Goal: Information Seeking & Learning: Learn about a topic

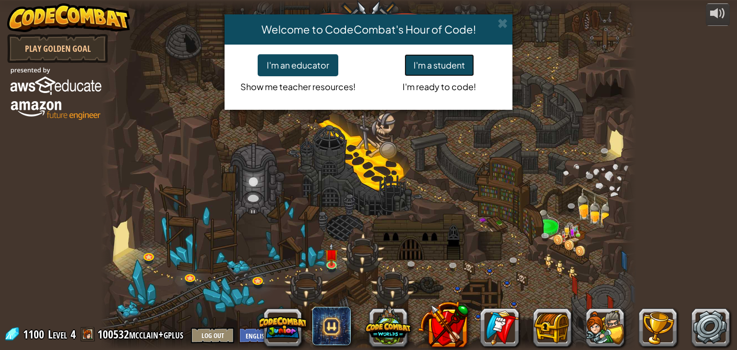
click at [432, 69] on button "I'm a student" at bounding box center [440, 65] width 70 height 22
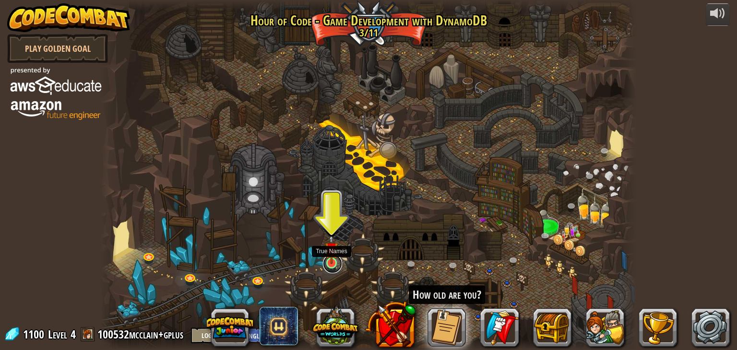
click at [326, 263] on link at bounding box center [332, 263] width 19 height 19
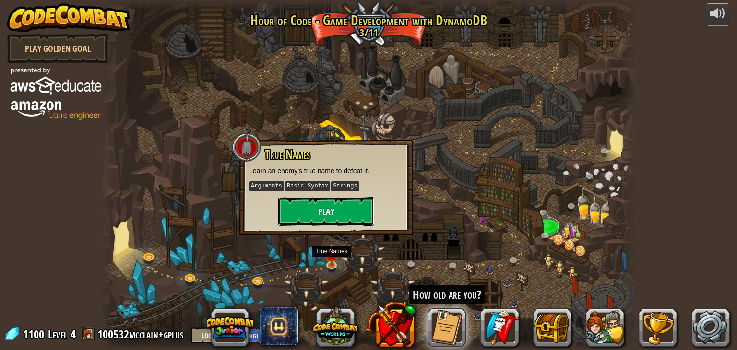
click at [353, 203] on button "Play" at bounding box center [326, 211] width 96 height 29
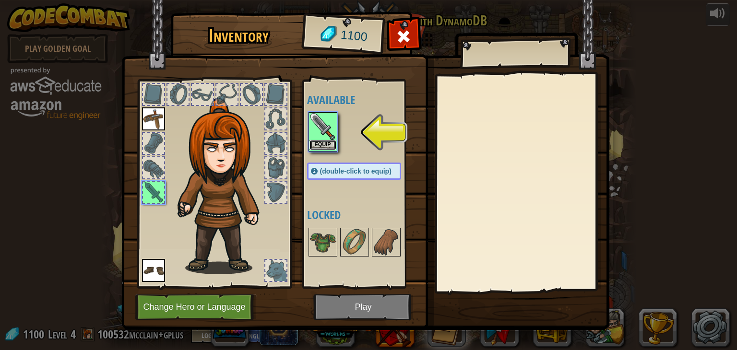
click at [324, 143] on button "Equip" at bounding box center [323, 145] width 27 height 10
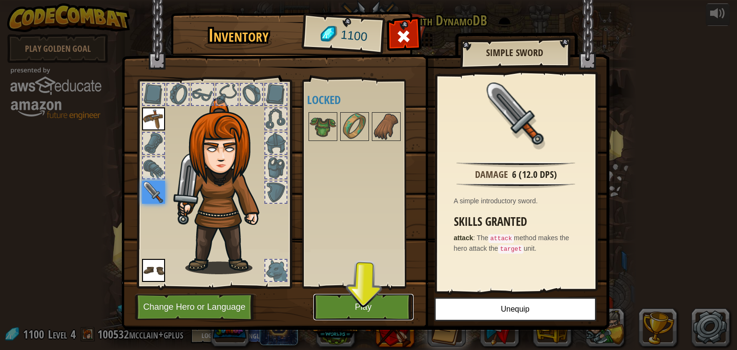
click at [385, 303] on button "Play" at bounding box center [363, 307] width 100 height 26
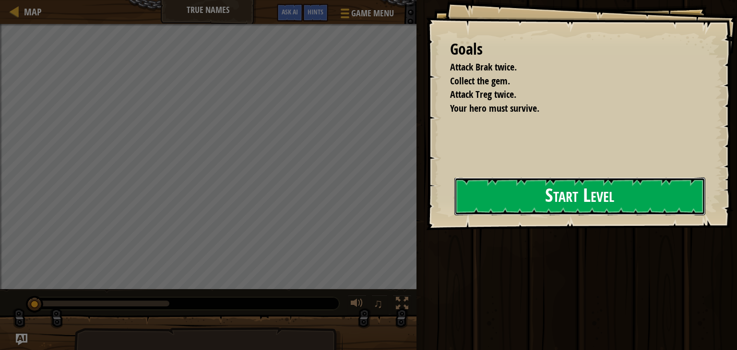
click at [531, 189] on button "Start Level" at bounding box center [579, 197] width 251 height 38
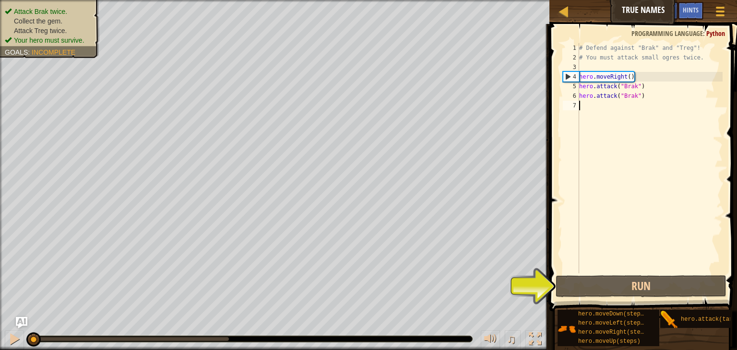
click at [596, 109] on div "# Defend against "Brak" and "Treg"! # You must attack small ogres twice. hero .…" at bounding box center [649, 168] width 145 height 250
type textarea "h"
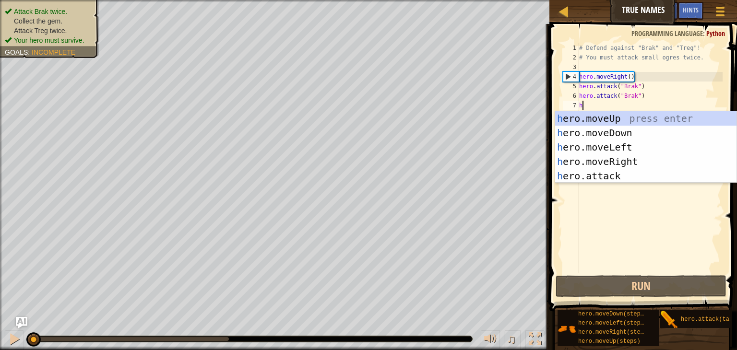
scroll to position [4, 0]
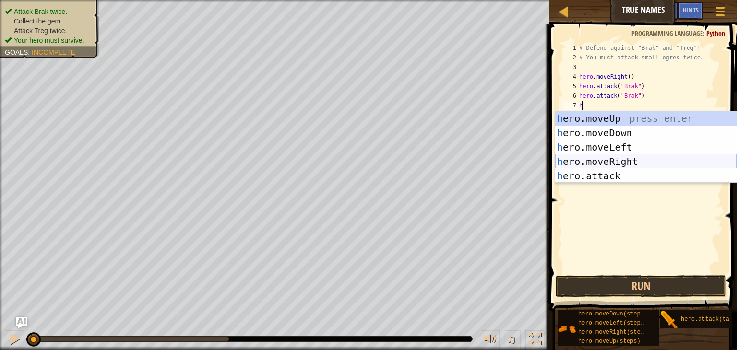
click at [602, 160] on div "h ero.moveUp press enter h ero.moveDown press enter h ero.moveLeft press enter …" at bounding box center [645, 161] width 181 height 101
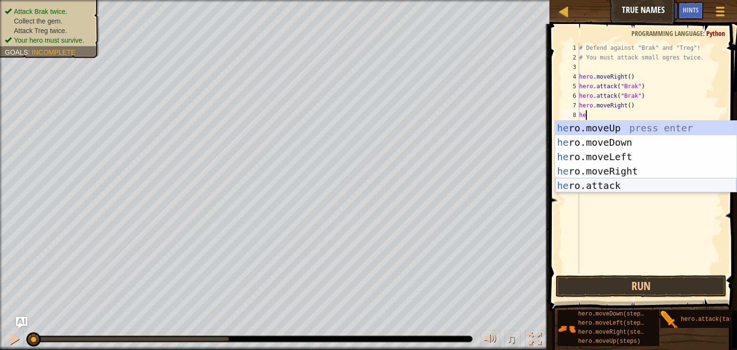
click at [607, 191] on div "he ro.moveUp press enter he ro.moveDown press enter he ro.moveLeft press enter …" at bounding box center [645, 171] width 181 height 101
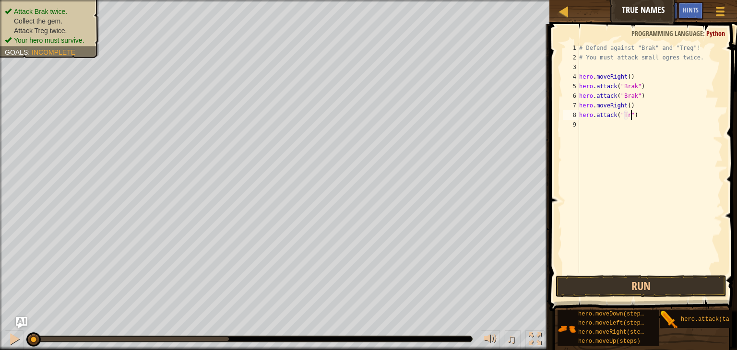
scroll to position [4, 4]
type textarea "hero.attack("Treg")"
click at [584, 128] on div "# Defend against "Brak" and "Treg"! # You must attack small ogres twice. hero .…" at bounding box center [649, 168] width 145 height 250
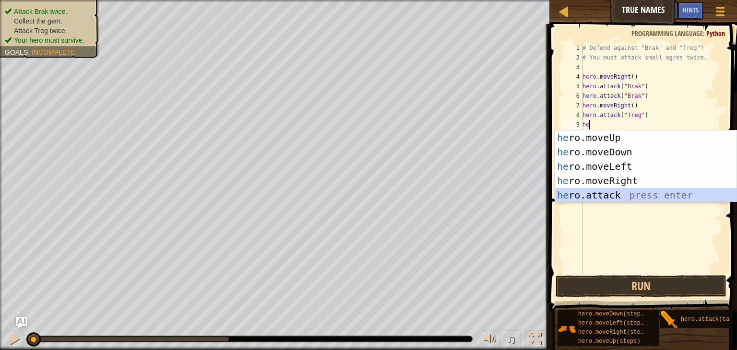
click at [574, 193] on div "he ro.moveUp press enter he ro.moveDown press enter he ro.moveLeft press enter …" at bounding box center [645, 181] width 181 height 101
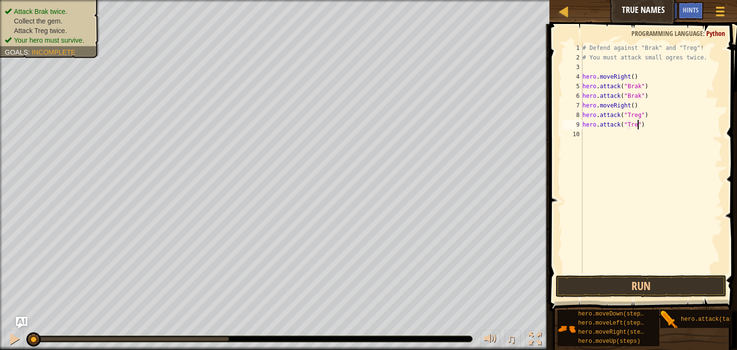
scroll to position [4, 4]
type textarea "hero.attack("Treg")"
click at [690, 283] on button "Run" at bounding box center [641, 286] width 171 height 22
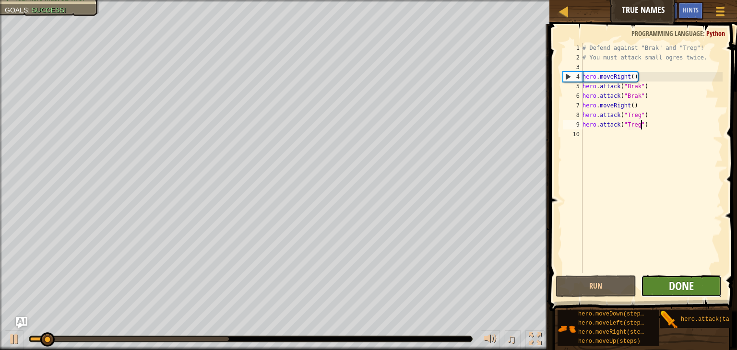
click at [685, 286] on span "Done" at bounding box center [681, 285] width 25 height 15
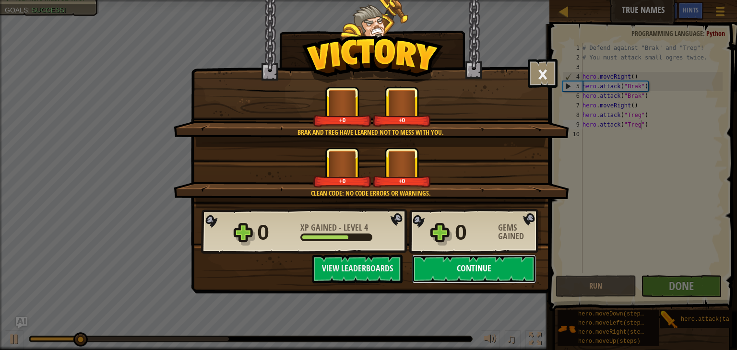
click at [468, 271] on button "Continue" at bounding box center [474, 269] width 124 height 29
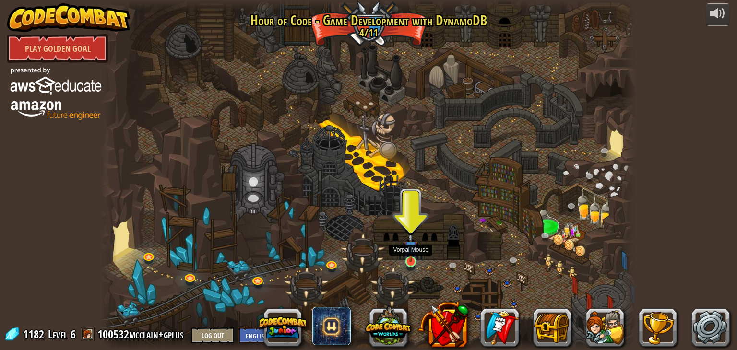
click at [409, 255] on img at bounding box center [410, 247] width 13 height 31
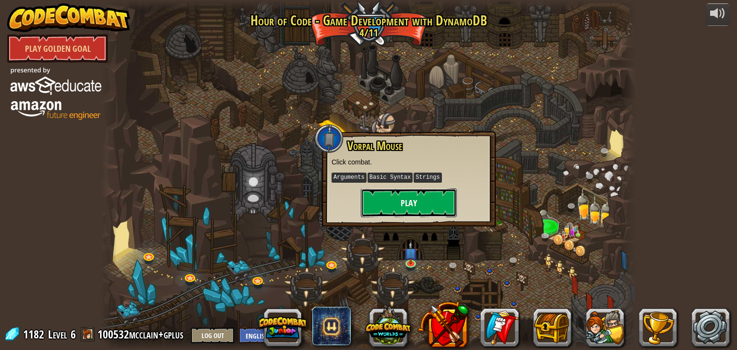
click at [399, 195] on button "Play" at bounding box center [409, 203] width 96 height 29
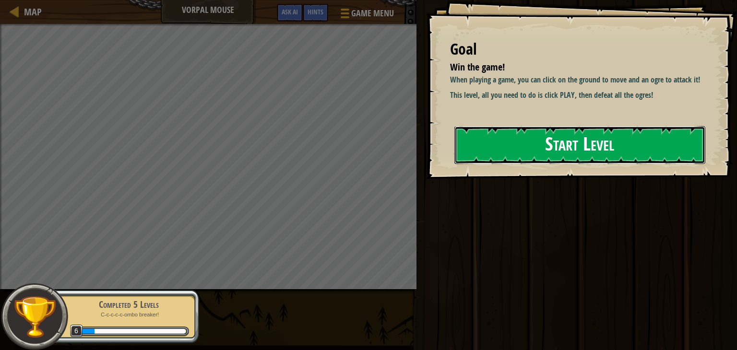
click at [510, 164] on button "Start Level" at bounding box center [579, 145] width 251 height 38
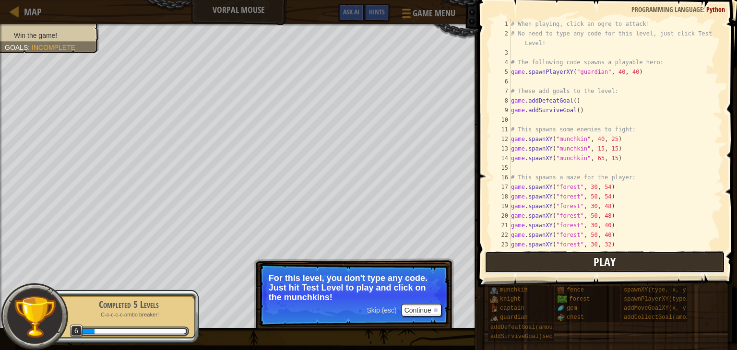
click at [529, 261] on button "Play" at bounding box center [605, 262] width 240 height 22
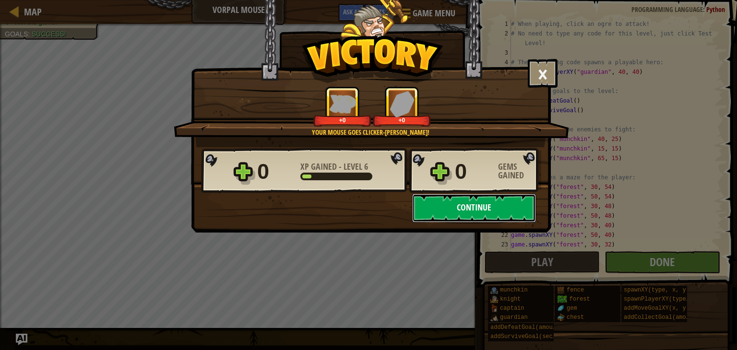
click at [515, 211] on button "Continue" at bounding box center [474, 208] width 124 height 29
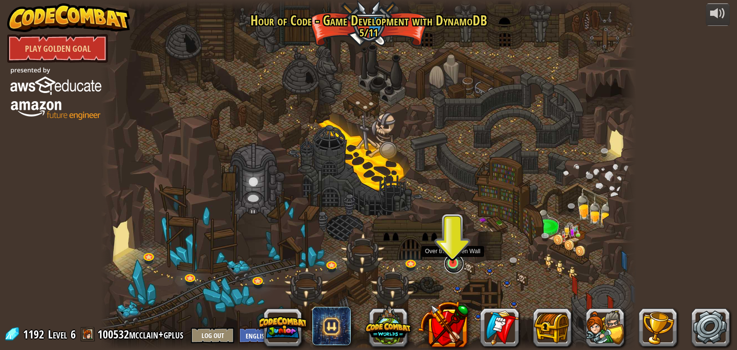
click at [449, 264] on link at bounding box center [453, 263] width 19 height 19
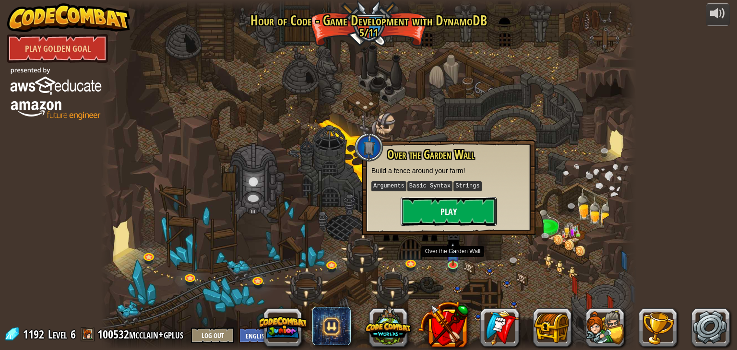
click at [445, 211] on button "Play" at bounding box center [449, 211] width 96 height 29
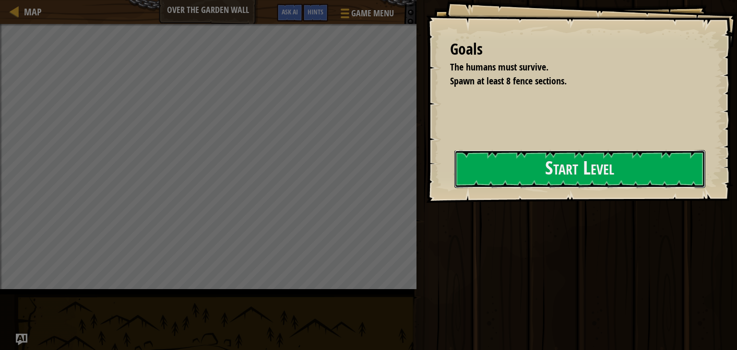
click at [454, 183] on button "Start Level" at bounding box center [579, 169] width 251 height 38
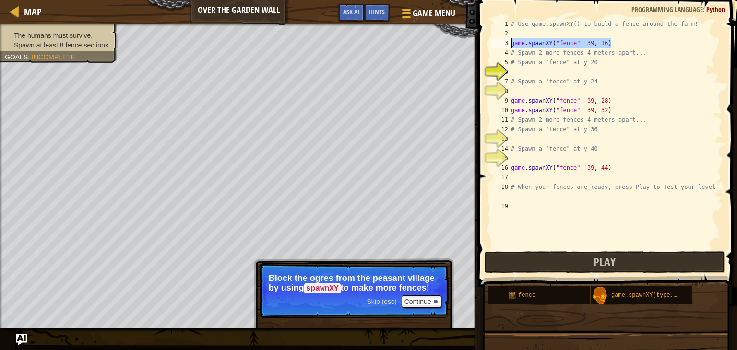
drag, startPoint x: 617, startPoint y: 42, endPoint x: 503, endPoint y: 47, distance: 114.3
click at [503, 47] on div "1 2 3 4 5 6 7 8 9 10 11 12 13 14 15 16 17 18 19 # Use game.spawnXY() to build a…" at bounding box center [605, 134] width 233 height 230
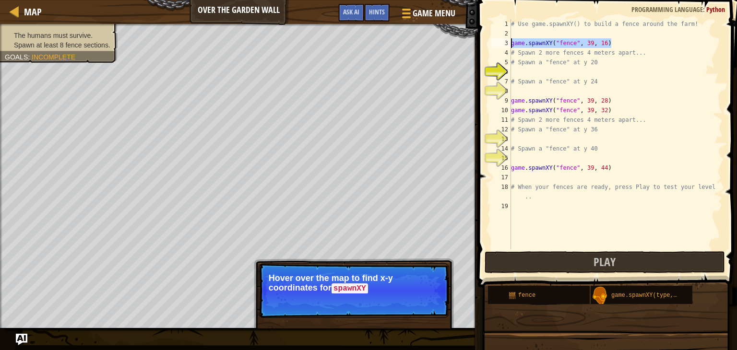
click at [531, 67] on div "# Use game.spawnXY() to build a fence around the farm! game . spawnXY ( "fence"…" at bounding box center [616, 144] width 214 height 250
type textarea "# Spawn a "fence" at y 20"
click at [528, 73] on div "# Use game.spawnXY() to build a fence around the farm! game . spawnXY ( "fence"…" at bounding box center [616, 144] width 214 height 250
paste textarea "game.spawnXY("fence", 39, 16)"
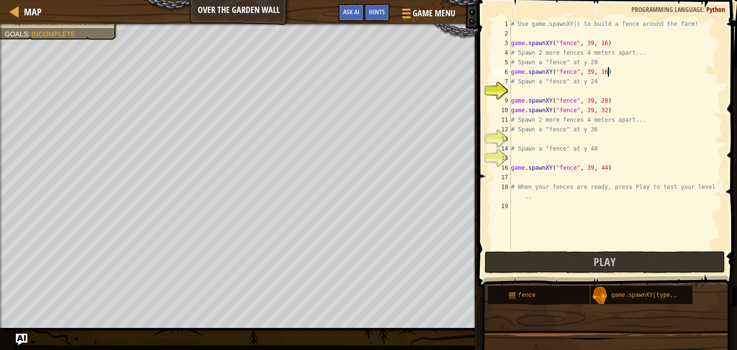
click at [608, 72] on div "# Use game.spawnXY() to build a fence around the farm! game . spawnXY ( "fence"…" at bounding box center [616, 144] width 214 height 250
type textarea "game.spawnXY("fence", 39, 20)"
click at [544, 93] on div "# Use game.spawnXY() to build a fence around the farm! game . spawnXY ( "fence"…" at bounding box center [616, 144] width 214 height 250
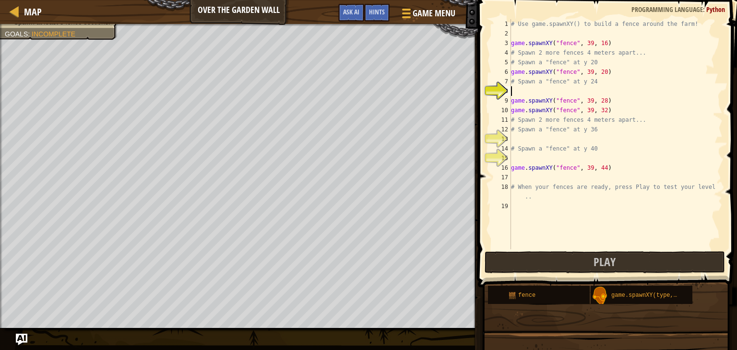
paste textarea "game.spawnXY("fence", 39, 16)"
type textarea "game.spawnXY("fence", 39, 24)"
click at [538, 138] on div "# Use game.spawnXY() to build a fence around the farm! game . spawnXY ( "fence"…" at bounding box center [616, 144] width 214 height 250
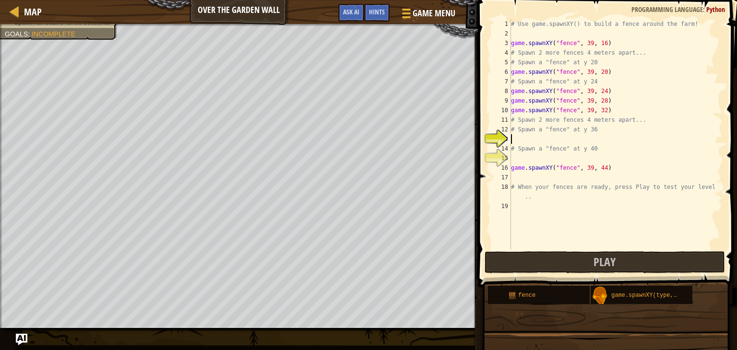
scroll to position [4, 0]
paste textarea "game.spawnXY("fence", 39, 16)"
type textarea "game.spawnXY("fence", 39, 36)"
click at [533, 160] on div "# Use game.spawnXY() to build a fence around the farm! game . spawnXY ( "fence"…" at bounding box center [616, 144] width 214 height 250
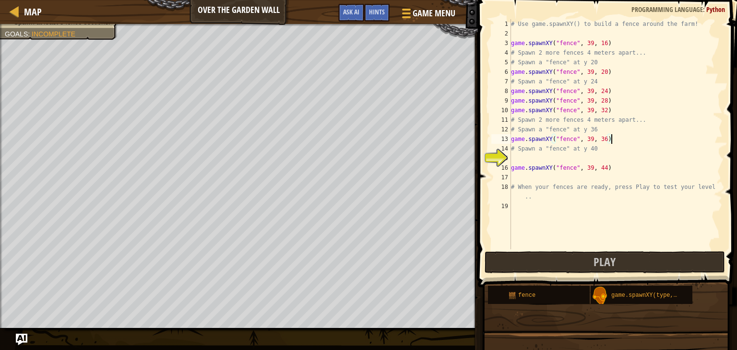
scroll to position [4, 0]
paste textarea "game.spawnXY("fence", 39, 16)"
type textarea "game.spawnXY("fence", 39, 40)"
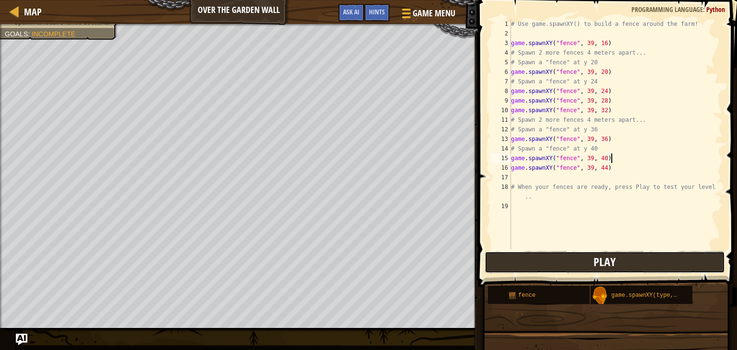
click at [584, 259] on button "Play" at bounding box center [605, 262] width 240 height 22
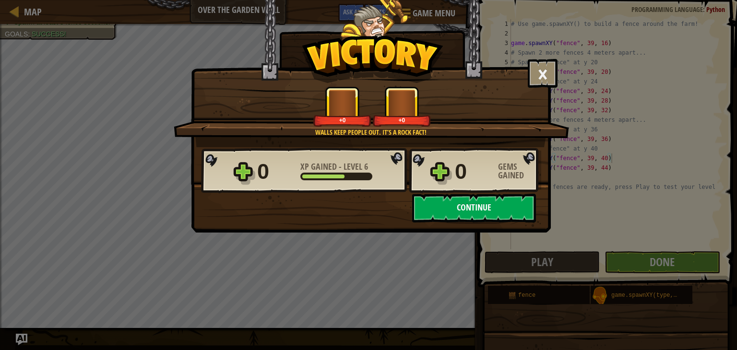
click at [475, 201] on button "Continue" at bounding box center [474, 208] width 124 height 29
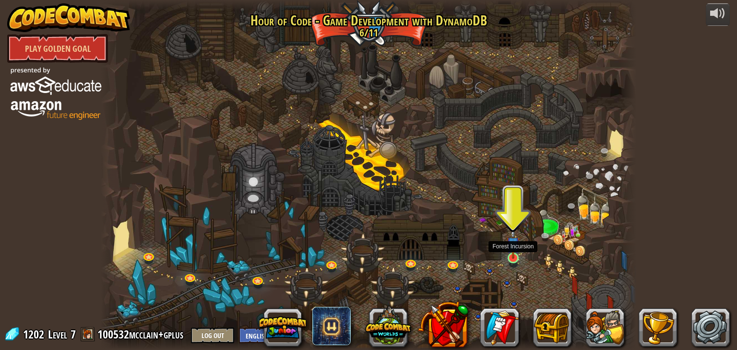
click at [516, 252] on img at bounding box center [513, 243] width 13 height 31
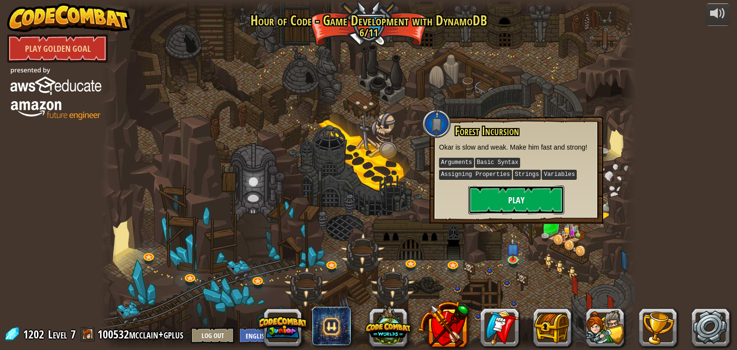
click at [494, 198] on button "Play" at bounding box center [516, 200] width 96 height 29
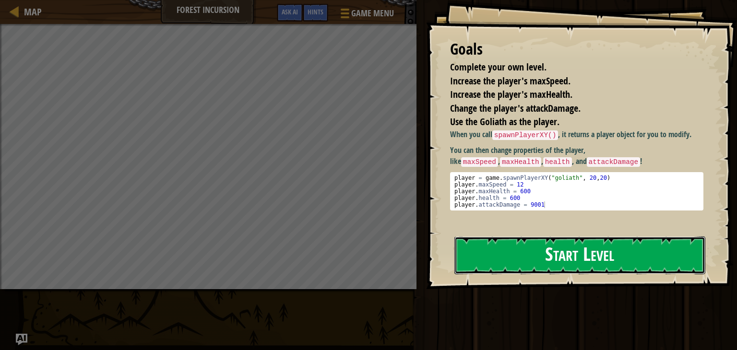
click at [508, 265] on button "Start Level" at bounding box center [579, 256] width 251 height 38
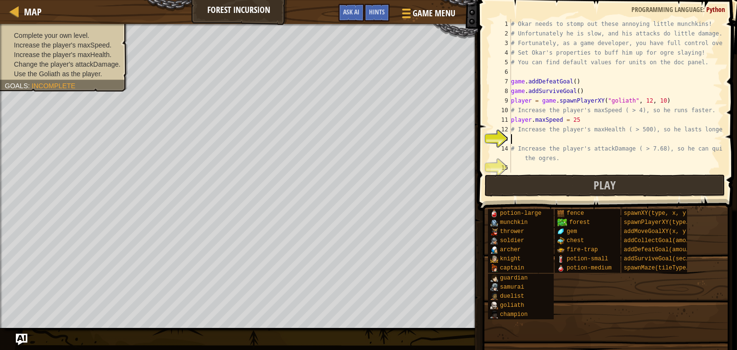
scroll to position [10, 0]
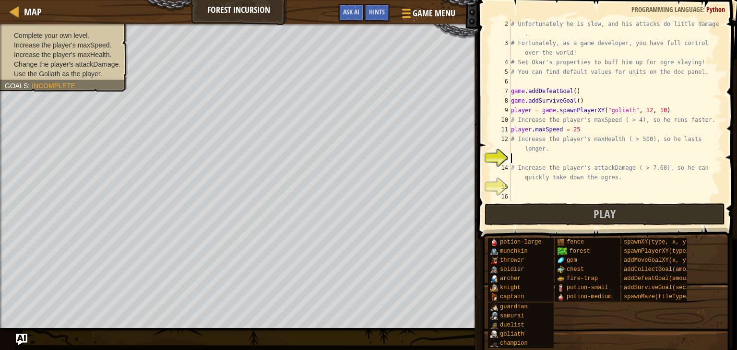
type textarea "m"
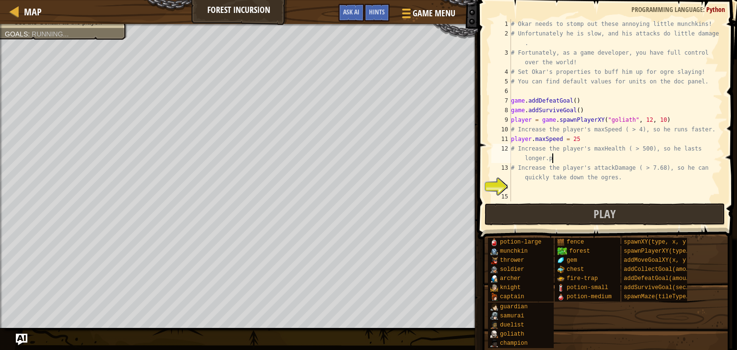
scroll to position [4, 17]
type textarea "# Increase the player's maxHealth ( > 500), so he lasts longer."
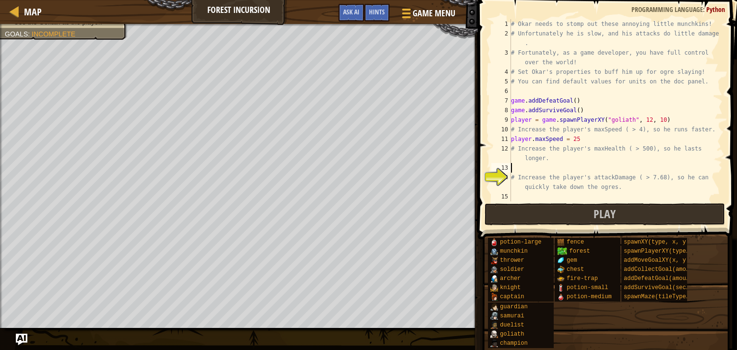
scroll to position [0, 0]
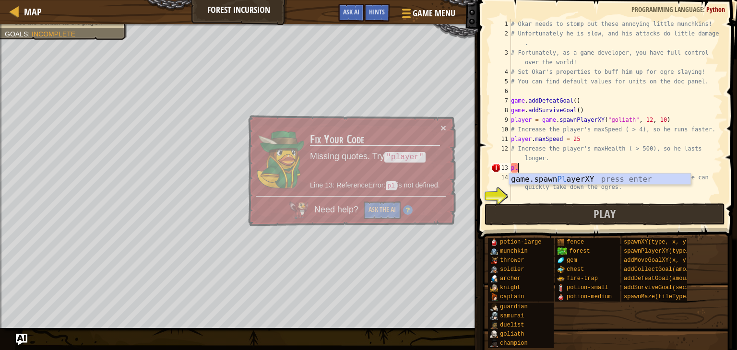
type textarea "p"
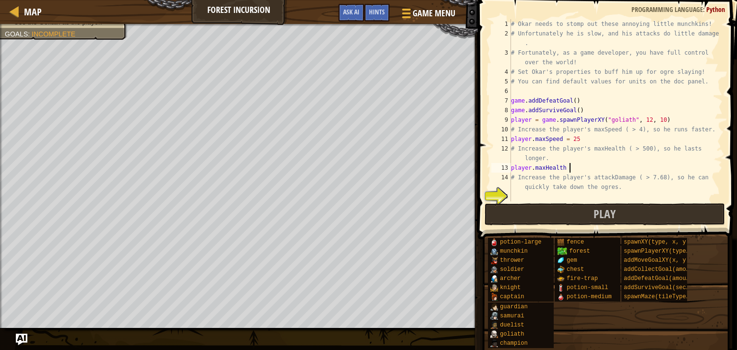
scroll to position [4, 4]
type textarea "player.maxHealth = 9999"
click at [524, 195] on div "# Okar needs to stomp out these annoying little munchkins! # Unfortunately he i…" at bounding box center [616, 120] width 214 height 202
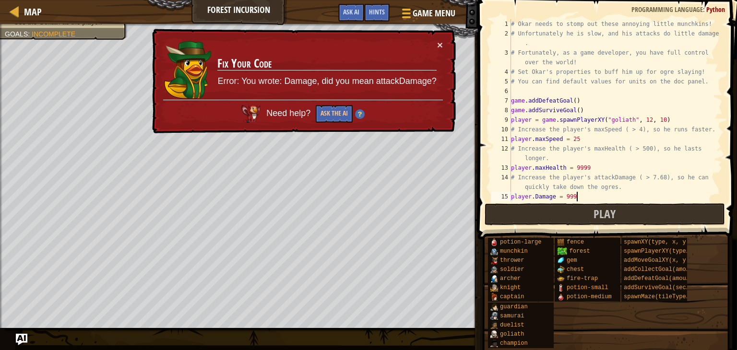
click at [534, 197] on div "# Okar needs to stomp out these annoying little munchkins! # Unfortunately he i…" at bounding box center [616, 120] width 214 height 202
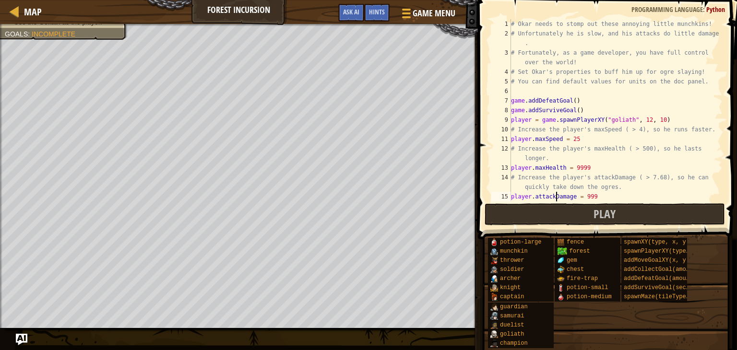
scroll to position [4, 3]
type textarea "player.attackDamage = 999"
click at [550, 221] on button "Play" at bounding box center [605, 214] width 240 height 22
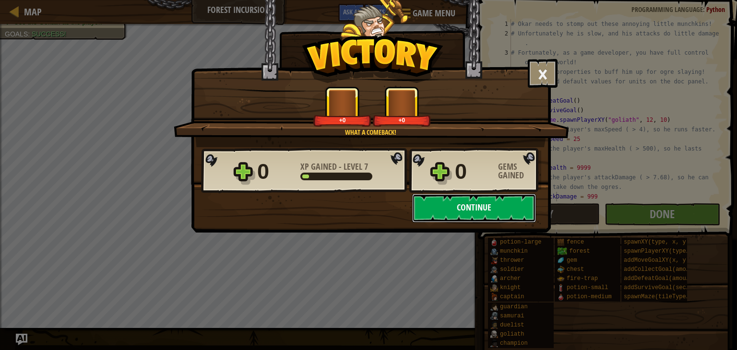
click at [497, 216] on button "Continue" at bounding box center [474, 208] width 124 height 29
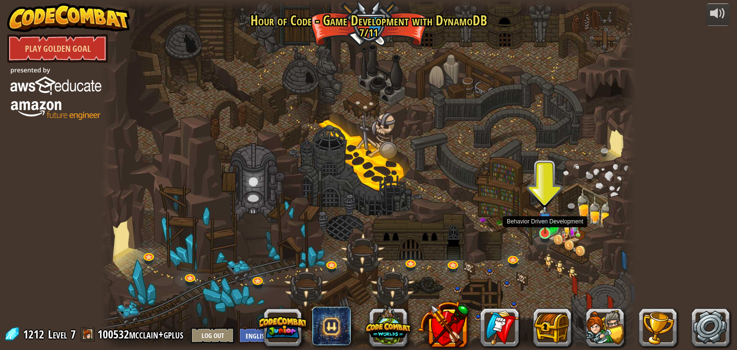
click at [544, 230] on img at bounding box center [544, 219] width 13 height 31
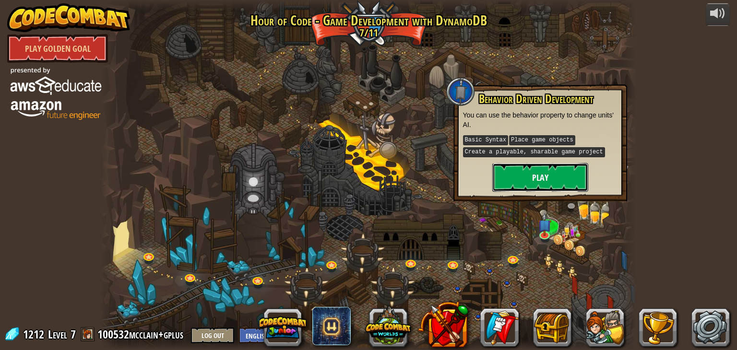
click at [504, 167] on button "Play" at bounding box center [540, 177] width 96 height 29
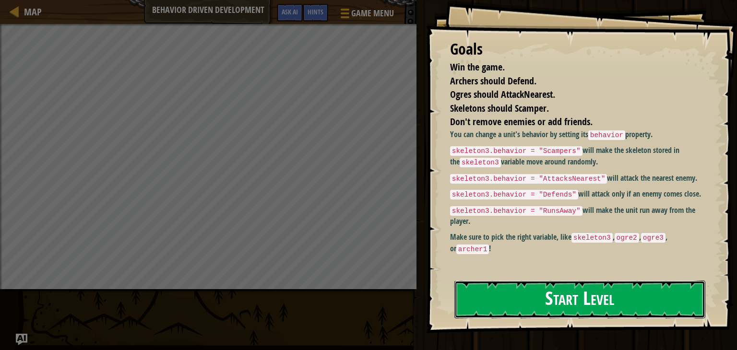
click at [549, 299] on button "Start Level" at bounding box center [579, 300] width 251 height 38
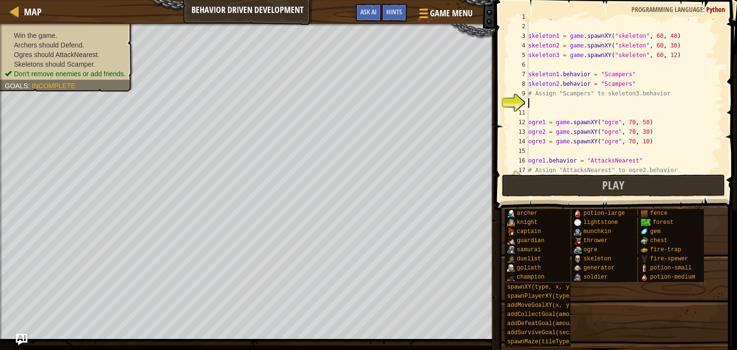
scroll to position [10, 0]
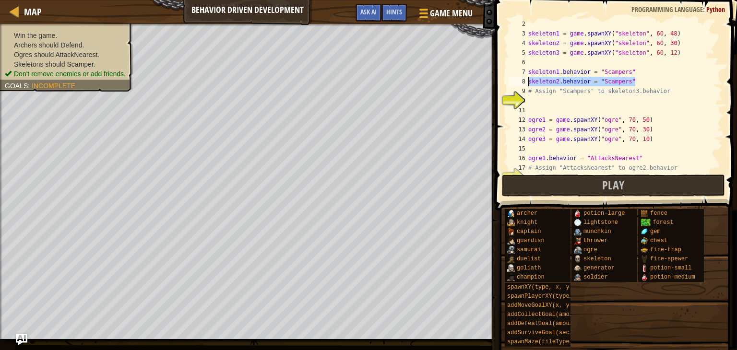
drag, startPoint x: 640, startPoint y: 80, endPoint x: 526, endPoint y: 82, distance: 113.3
click at [526, 82] on div "2 3 4 5 6 7 8 9 10 11 12 13 14 15 16 17 18 skeleton1 = game . spawnXY ( "skelet…" at bounding box center [615, 96] width 216 height 154
type textarea "skeleton2.behavior = "Scampers""
click at [531, 102] on div "skeleton1 = game . spawnXY ( "skeleton" , 60 , 48 ) skeleton2 = game . spawnXY …" at bounding box center [624, 105] width 196 height 173
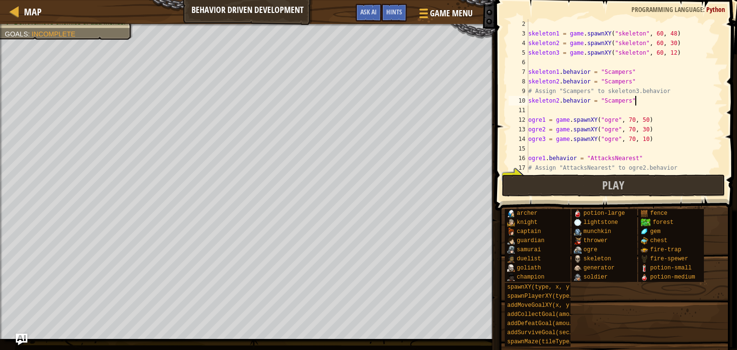
click at [559, 101] on div "skeleton1 = game . spawnXY ( "skeleton" , 60 , 48 ) skeleton2 = game . spawnXY …" at bounding box center [624, 105] width 196 height 173
drag, startPoint x: 645, startPoint y: 156, endPoint x: 508, endPoint y: 160, distance: 137.3
click at [508, 160] on div "skeleton3.behavior = "Scampers" 2 3 4 5 6 7 8 9 10 11 12 13 14 15 16 17 18 skel…" at bounding box center [615, 96] width 216 height 154
type textarea "ogre1.behavior = "AttacksNearest""
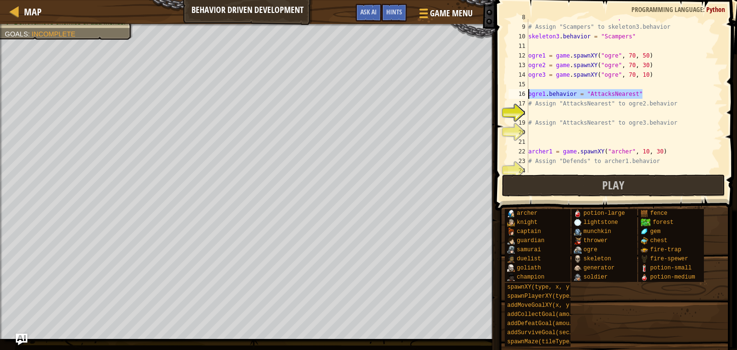
scroll to position [74, 0]
click at [560, 113] on div "skeleton2 . behavior = "Scampers" # Assign "Scampers" to skeleton3.behavior ske…" at bounding box center [624, 98] width 196 height 173
paste textarea "ogre1.behavior = "AttacksNearest""
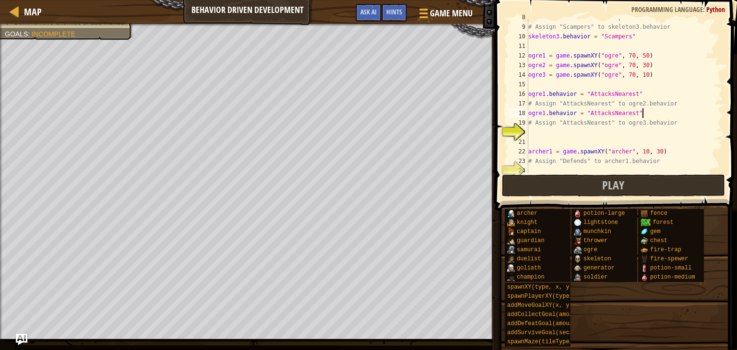
click at [544, 114] on div "skeleton2 . behavior = "Scampers" # Assign "Scampers" to skeleton3.behavior ske…" at bounding box center [624, 98] width 196 height 173
type textarea "ogre2.behavior = "AttacksNearest""
click at [539, 133] on div "skeleton2 . behavior = "Scampers" # Assign "Scampers" to skeleton3.behavior ske…" at bounding box center [624, 98] width 196 height 173
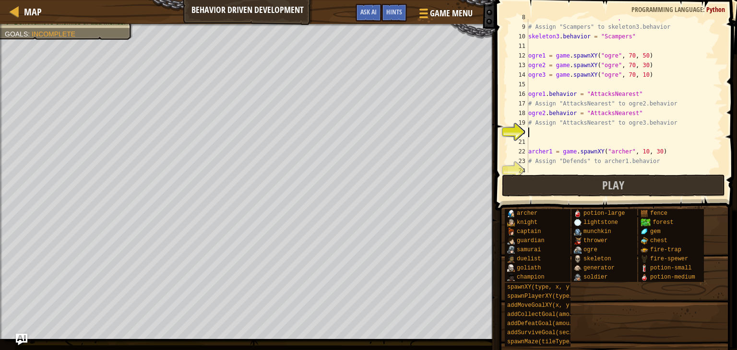
paste textarea "ogre1.behavior = "AttacksNearest""
click at [544, 132] on div "skeleton2 . behavior = "Scampers" # Assign "Scampers" to skeleton3.behavior ske…" at bounding box center [624, 98] width 196 height 173
type textarea "ogre3.behavior = "AttacksNearest""
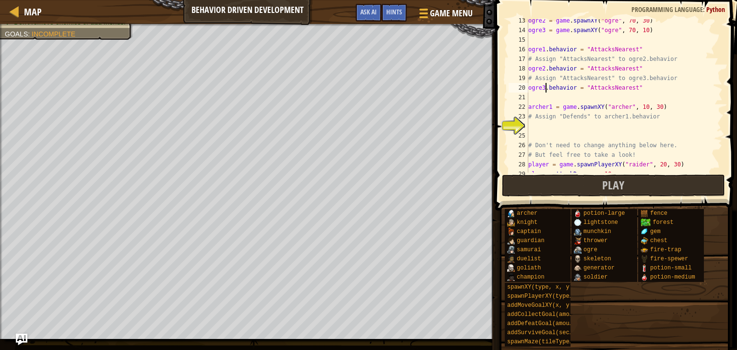
scroll to position [119, 0]
click at [531, 125] on div "ogre2 = game . spawnXY ( "ogre" , 70 , 30 ) ogre3 = game . spawnXY ( "ogre" , 7…" at bounding box center [624, 101] width 196 height 173
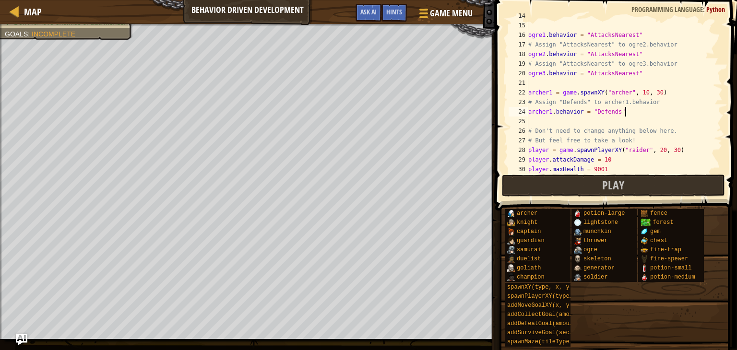
scroll to position [203, 0]
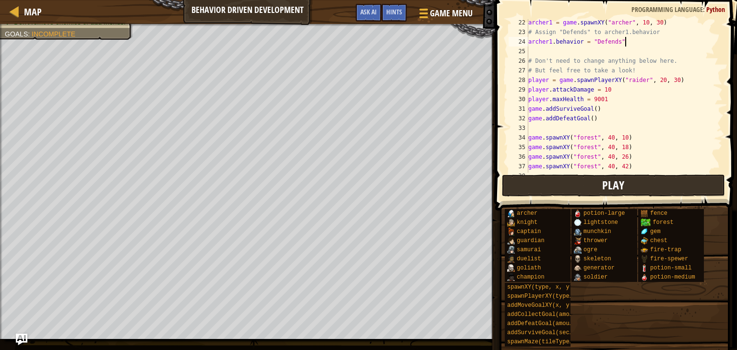
type textarea "archer1.behavior = "Defends""
click at [578, 179] on button "Play" at bounding box center [614, 186] width 224 height 22
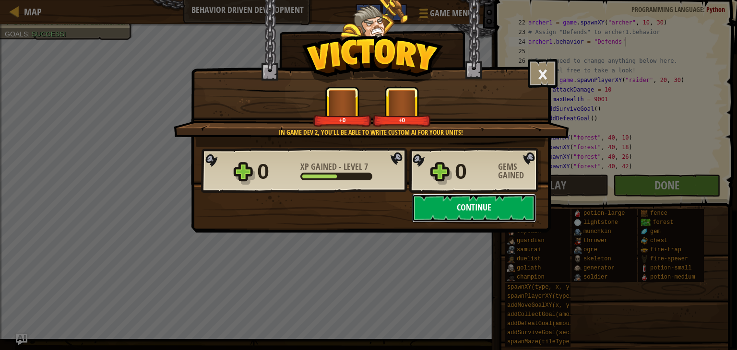
click at [455, 213] on button "Continue" at bounding box center [474, 208] width 124 height 29
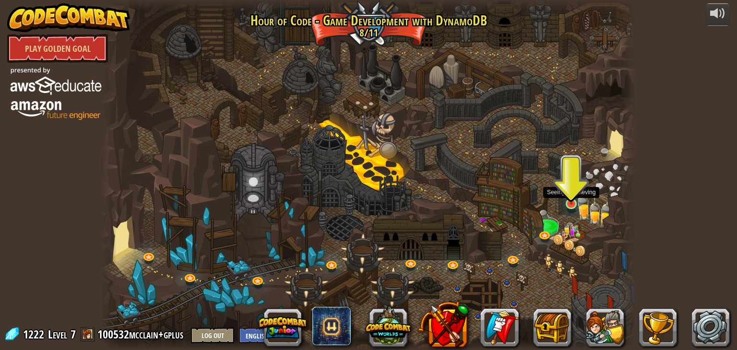
click at [571, 202] on img at bounding box center [571, 189] width 13 height 31
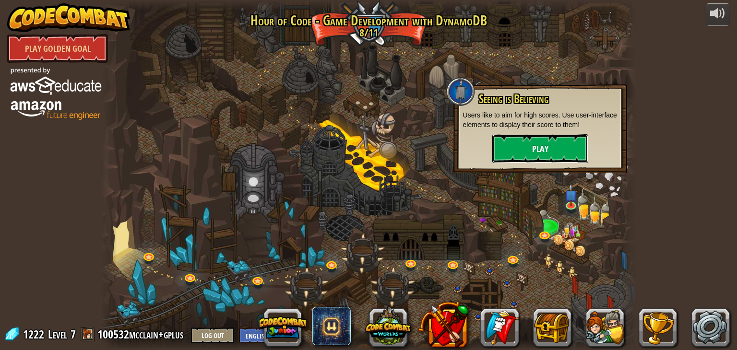
click at [530, 143] on button "Play" at bounding box center [540, 148] width 96 height 29
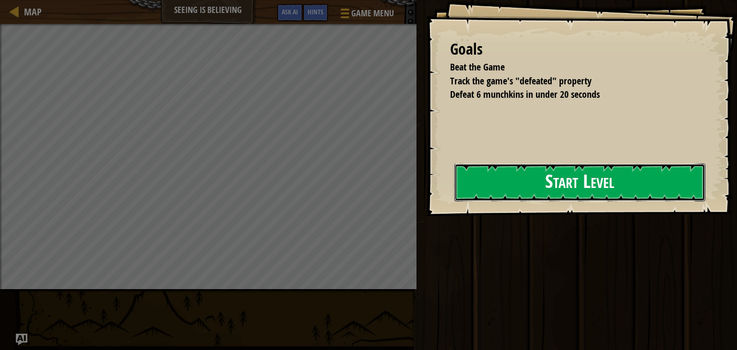
click at [492, 191] on button "Start Level" at bounding box center [579, 183] width 251 height 38
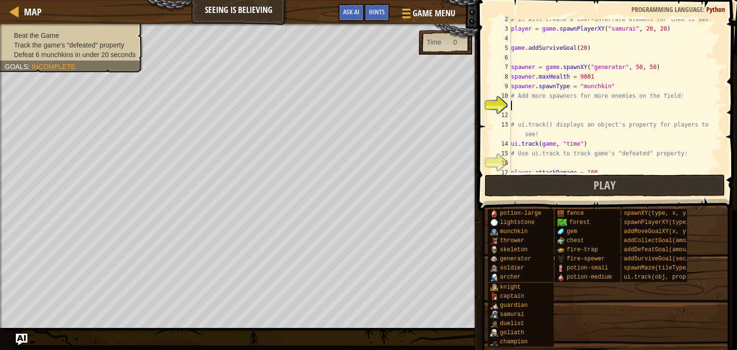
scroll to position [19, 0]
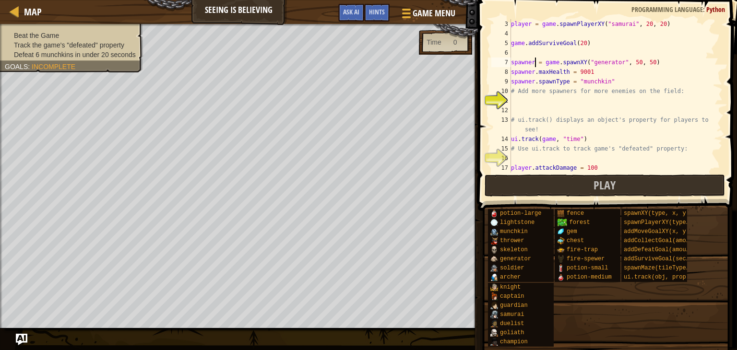
click at [535, 60] on div "player = game . spawnPlayerXY ( "samurai" , 20 , 20 ) game . addSurviveGoal ( 2…" at bounding box center [616, 105] width 214 height 173
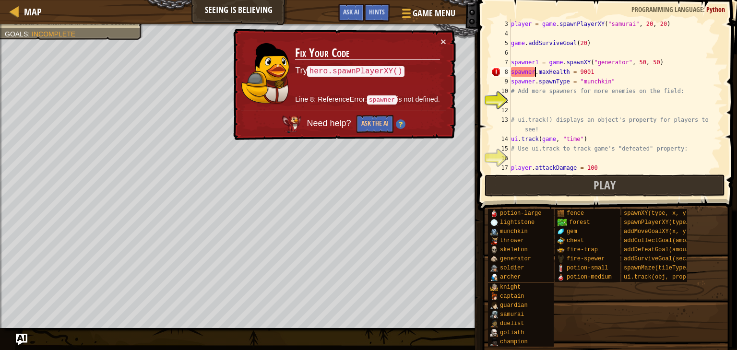
click at [536, 71] on div "player = game . spawnPlayerXY ( "samurai" , 20 , 20 ) game . addSurviveGoal ( 2…" at bounding box center [616, 105] width 214 height 173
click at [535, 83] on div "player = game . spawnPlayerXY ( "samurai" , 20 , 20 ) game . addSurviveGoal ( 2…" at bounding box center [616, 105] width 214 height 173
type textarea "spawner1.spawnType = "munchkin""
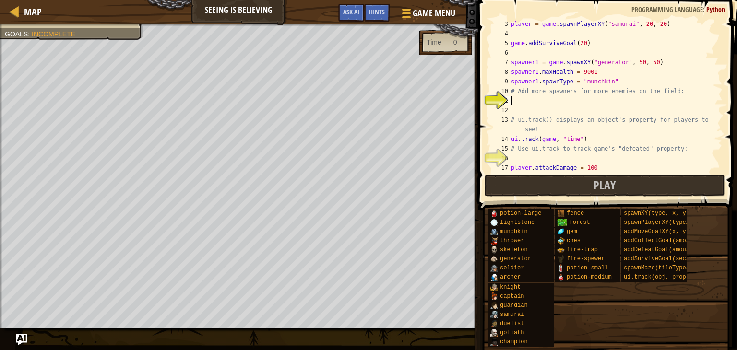
click at [537, 100] on div "player = game . spawnPlayerXY ( "samurai" , 20 , 20 ) game . addSurviveGoal ( 2…" at bounding box center [616, 105] width 214 height 173
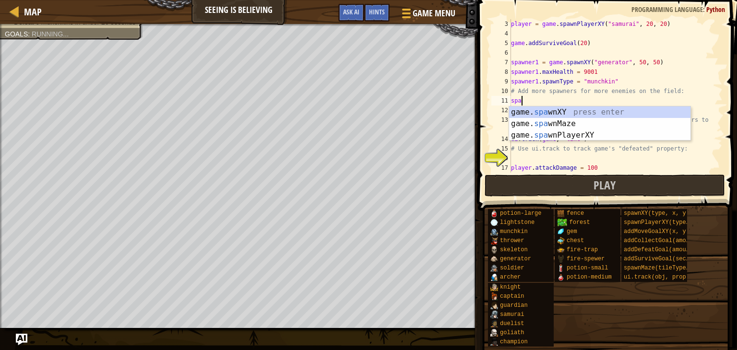
scroll to position [4, 0]
type textarea "s"
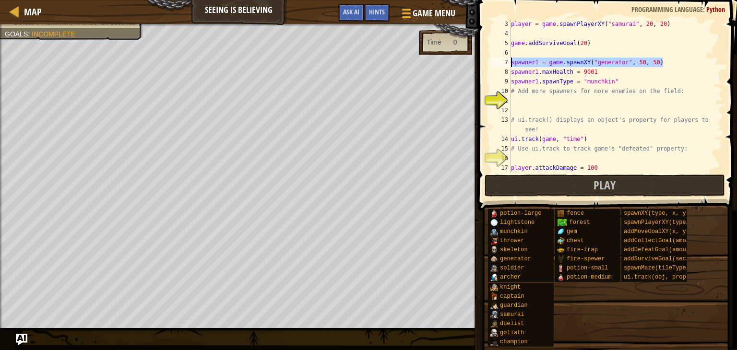
drag, startPoint x: 669, startPoint y: 60, endPoint x: 508, endPoint y: 61, distance: 161.7
click at [508, 61] on div "3 4 5 6 7 8 9 10 11 12 13 14 15 16 17 18 player = game . spawnPlayerXY ( "samur…" at bounding box center [605, 96] width 233 height 154
type textarea "spawner1 = game.spawnXY("generator", 50, 50)"
click at [521, 99] on div "player = game . spawnPlayerXY ( "samurai" , 20 , 20 ) game . addSurviveGoal ( 2…" at bounding box center [616, 105] width 214 height 173
paste textarea "spawner1 = game.spawnXY("generator", 50, 50)"
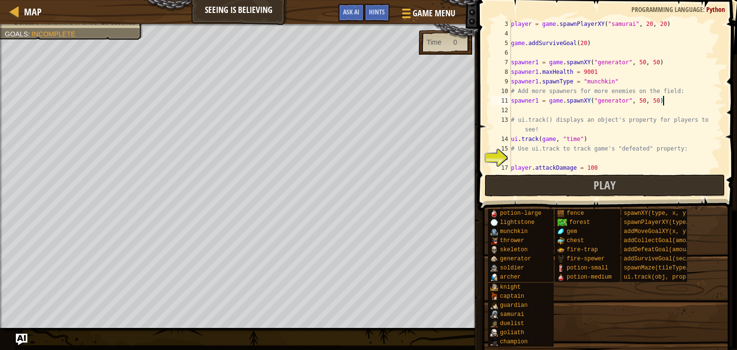
click at [538, 100] on div "player = game . spawnPlayerXY ( "samurai" , 20 , 20 ) game . addSurviveGoal ( 2…" at bounding box center [616, 105] width 214 height 173
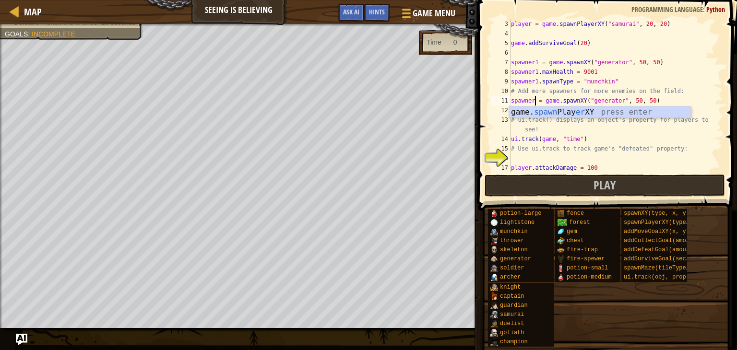
scroll to position [4, 2]
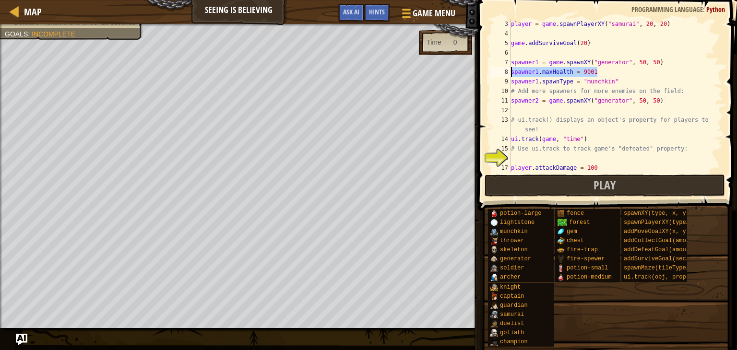
drag, startPoint x: 608, startPoint y: 72, endPoint x: 492, endPoint y: 69, distance: 116.7
click at [492, 69] on div "spawner2 = game.spawnXY("generator", 50, 50) 3 4 5 6 7 8 9 10 11 12 13 14 15 16…" at bounding box center [605, 96] width 233 height 154
type textarea "spawner1.maxHealth = 9001"
click at [519, 111] on div "player = game . spawnPlayerXY ( "samurai" , 20 , 20 ) game . addSurviveGoal ( 2…" at bounding box center [616, 105] width 214 height 173
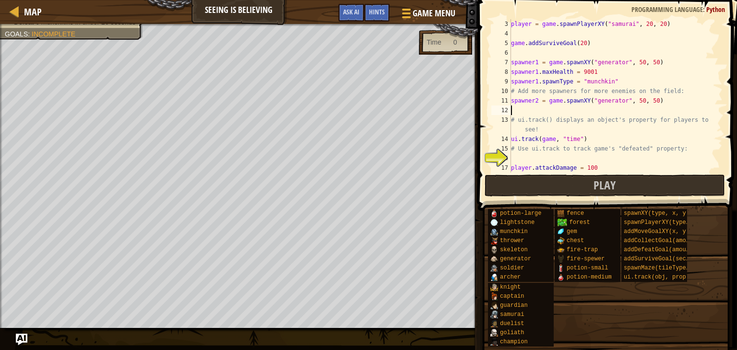
paste textarea "spawner1.maxHealth = 9001"
click at [539, 110] on div "player = game . spawnPlayerXY ( "samurai" , 20 , 20 ) game . addSurviveGoal ( 2…" at bounding box center [616, 105] width 214 height 173
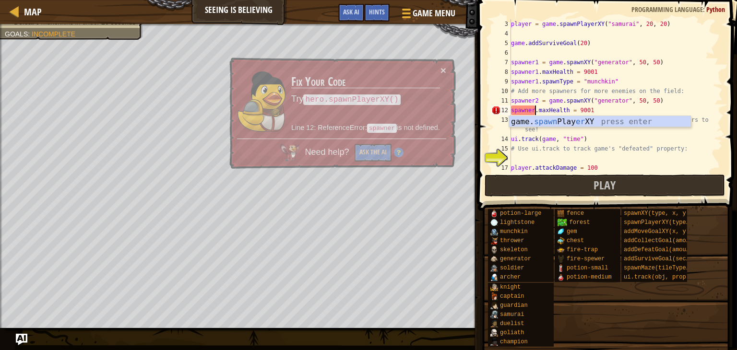
type textarea "spawner2.maxHealth = 9001"
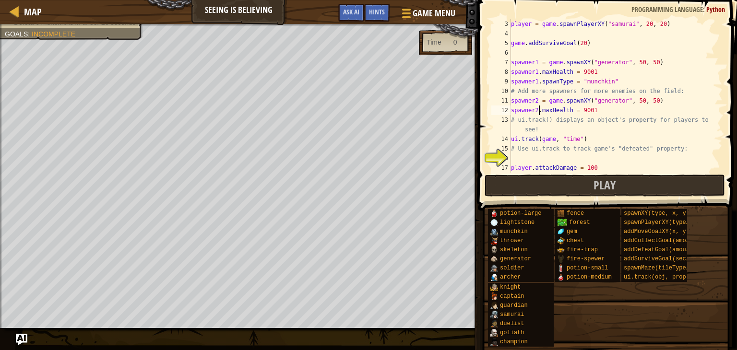
click at [603, 112] on div "player = game . spawnPlayerXY ( "samurai" , 20 , 20 ) game . addSurviveGoal ( 2…" at bounding box center [616, 105] width 214 height 173
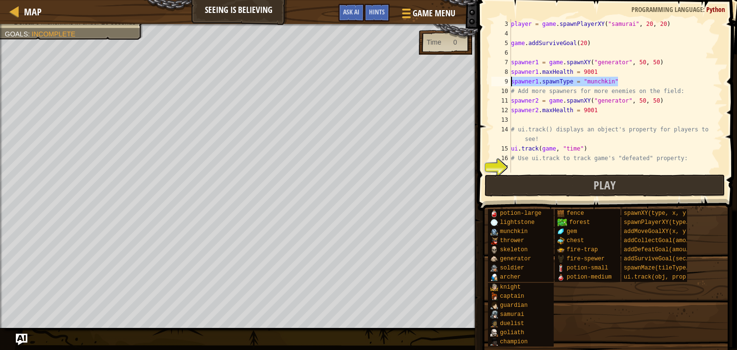
drag, startPoint x: 621, startPoint y: 81, endPoint x: 506, endPoint y: 81, distance: 115.2
click at [506, 81] on div "3 4 5 6 7 8 9 10 11 12 13 14 15 16 17 18 player = game . spawnPlayerXY ( "samur…" at bounding box center [605, 96] width 233 height 154
paste textarea "maxHealth = 9001"
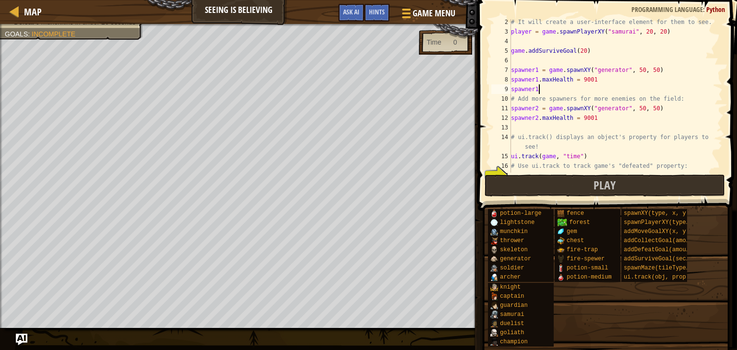
scroll to position [0, 0]
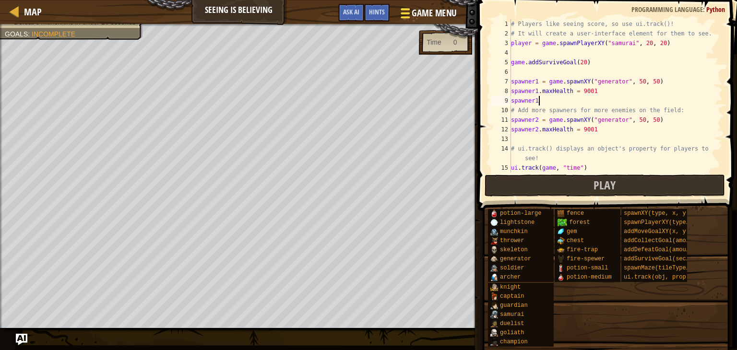
type textarea "spawner1"
click at [407, 13] on span at bounding box center [405, 13] width 9 height 2
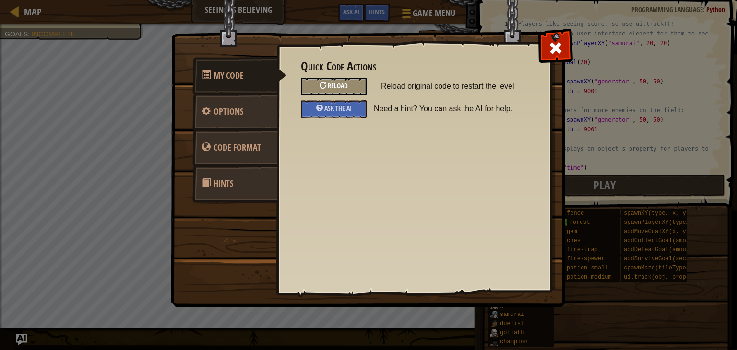
click at [326, 88] on div "Reload" at bounding box center [334, 87] width 66 height 18
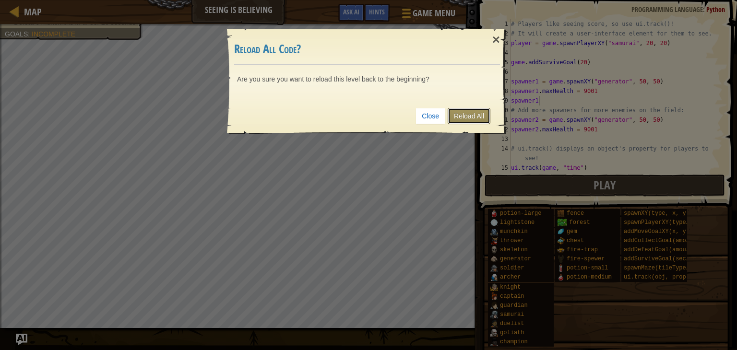
click at [480, 117] on link "Reload All" at bounding box center [469, 116] width 43 height 16
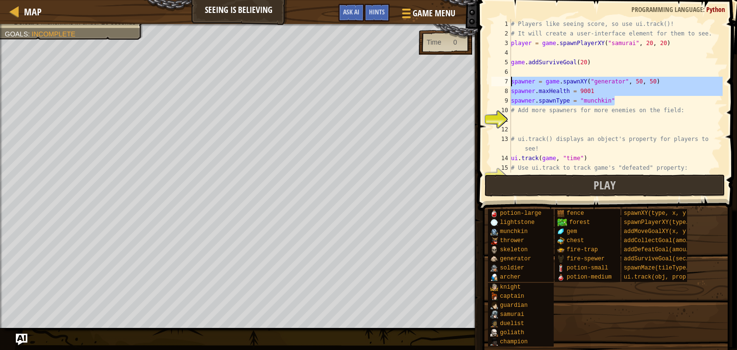
drag, startPoint x: 620, startPoint y: 102, endPoint x: 510, endPoint y: 80, distance: 111.7
click at [510, 80] on div "1 2 3 4 5 6 7 8 9 10 11 12 13 14 15 16 # Players like seeing score, so use ui.t…" at bounding box center [605, 96] width 233 height 154
type textarea "spawner = game.spawnXY("generator", 50, 50) spawner.maxHealth = 9001"
click at [518, 118] on div "# Players like seeing score, so use ui.track()! # It will create a user-interfa…" at bounding box center [616, 105] width 214 height 173
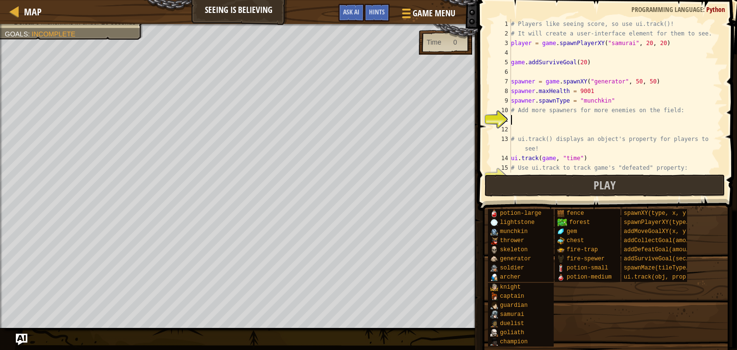
paste textarea "spawner.spawnType = "munchkin""
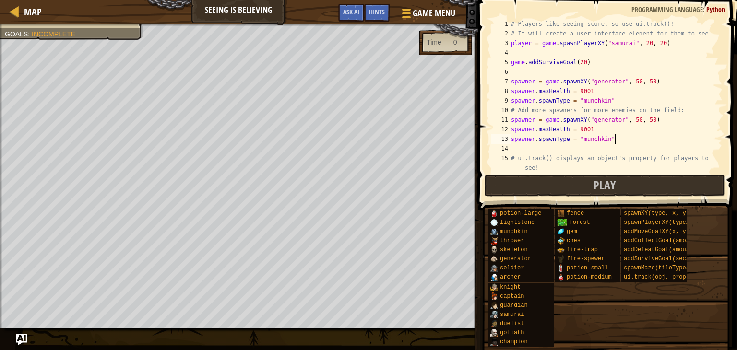
click at [534, 138] on div "# Players like seeing score, so use ui.track()! # It will create a user-interfa…" at bounding box center [616, 105] width 214 height 173
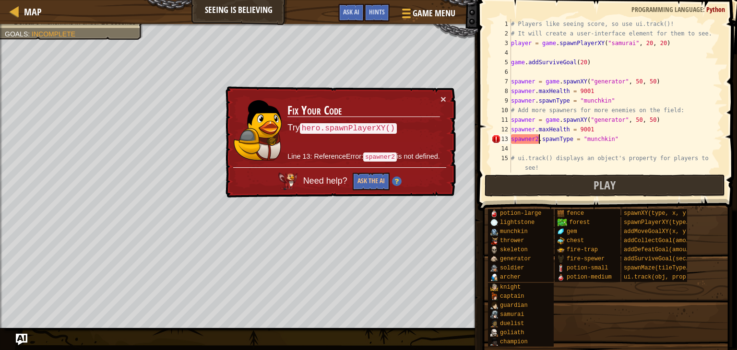
click at [535, 129] on div "# Players like seeing score, so use ui.track()! # It will create a user-interfa…" at bounding box center [616, 105] width 214 height 173
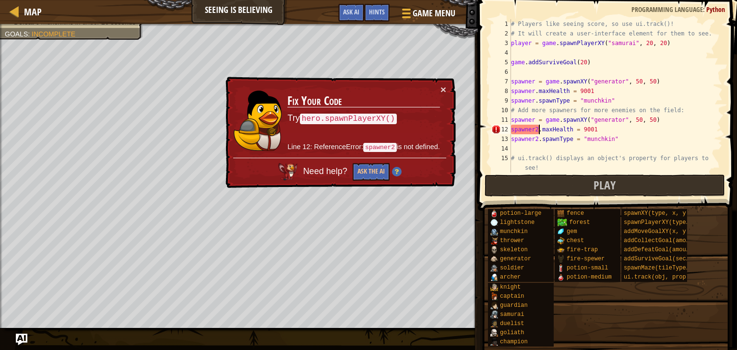
click at [535, 119] on div "# Players like seeing score, so use ui.track()! # It will create a user-interfa…" at bounding box center [616, 105] width 214 height 173
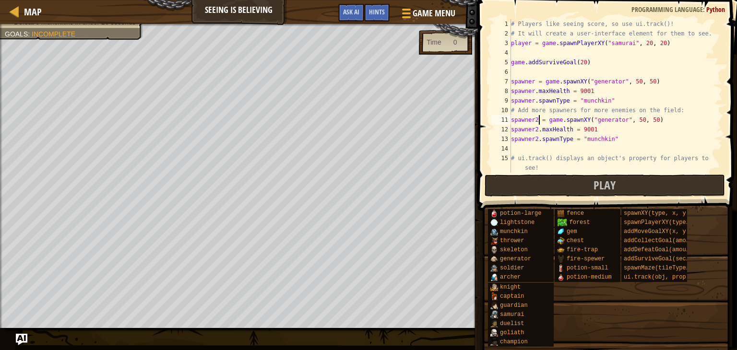
click at [535, 97] on div "# Players like seeing score, so use ui.track()! # It will create a user-interfa…" at bounding box center [616, 105] width 214 height 173
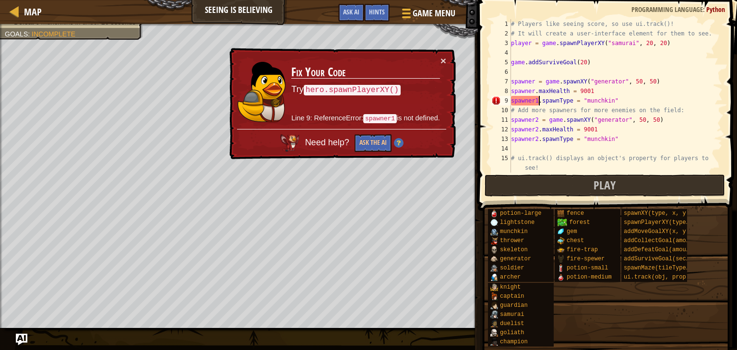
click at [534, 91] on div "# Players like seeing score, so use ui.track()! # It will create a user-interfa…" at bounding box center [616, 105] width 214 height 173
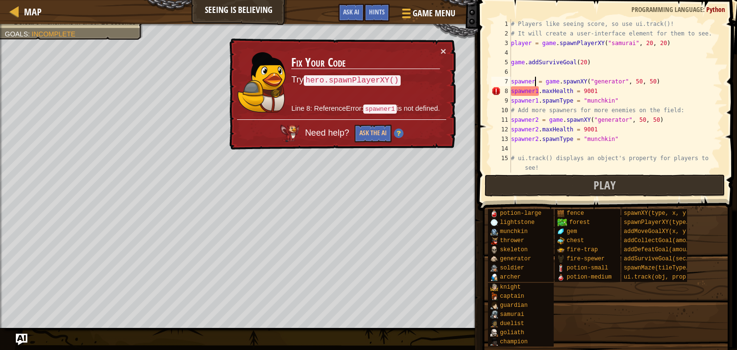
click at [534, 77] on div "# Players like seeing score, so use ui.track()! # It will create a user-interfa…" at bounding box center [616, 105] width 214 height 173
type textarea "spawner1 = game.spawnXY("generator", 50, 50)"
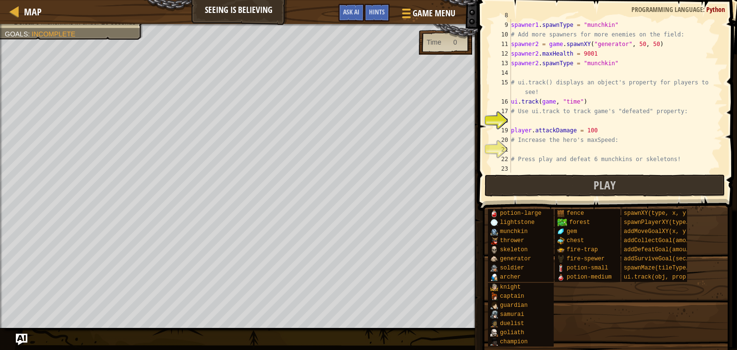
scroll to position [77, 0]
click at [560, 118] on div "spawner1 . spawnType = "munchkin" # Add more spawners for more enemies on the f…" at bounding box center [616, 105] width 214 height 173
click at [559, 119] on div "spawner1 . spawnType = "munchkin" # Add more spawners for more enemies on the f…" at bounding box center [616, 105] width 214 height 173
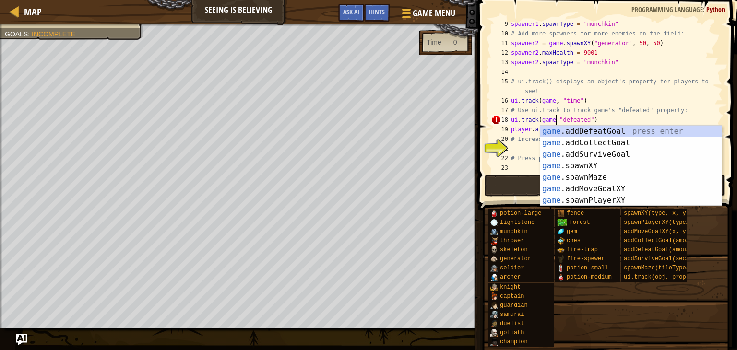
type textarea "ui.track(game, "defeated")"
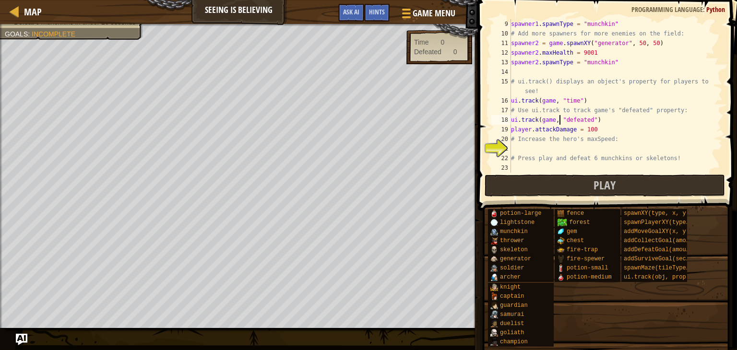
click at [524, 148] on div "spawner1 . spawnType = "munchkin" # Add more spawners for more enemies on the f…" at bounding box center [616, 105] width 214 height 173
type textarea "player.maxSpeed = 99999999999999999999999999"
click at [640, 187] on button "Play" at bounding box center [605, 186] width 240 height 22
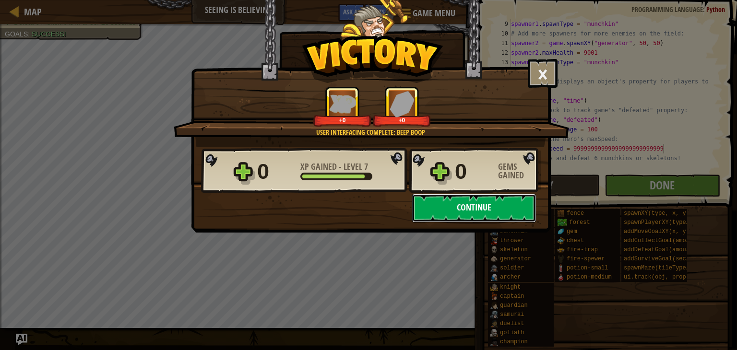
click at [504, 212] on button "Continue" at bounding box center [474, 208] width 124 height 29
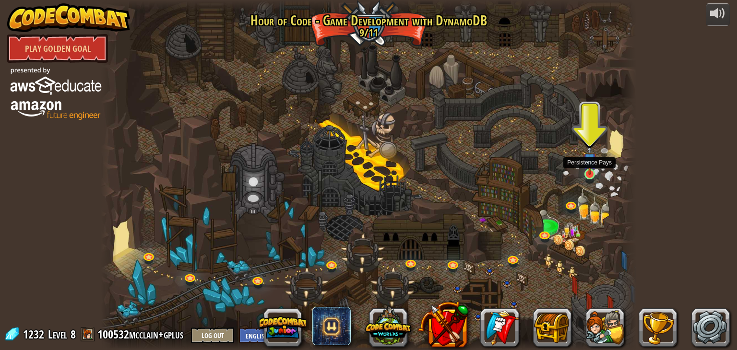
click at [592, 173] on img at bounding box center [589, 159] width 13 height 31
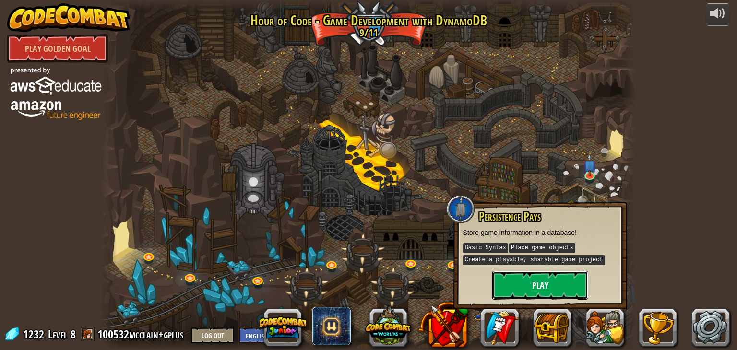
click at [528, 290] on button "Play" at bounding box center [540, 285] width 96 height 29
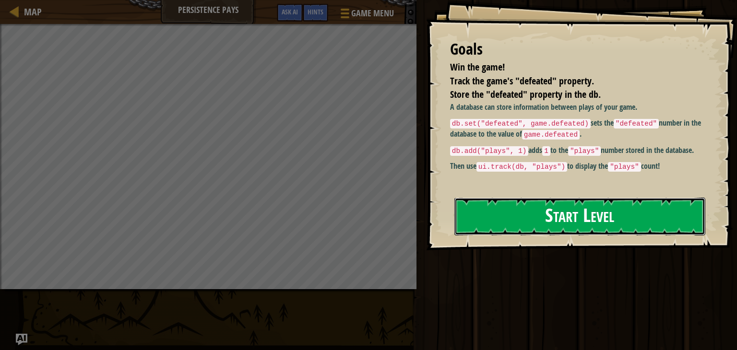
click at [549, 198] on button "Start Level" at bounding box center [579, 217] width 251 height 38
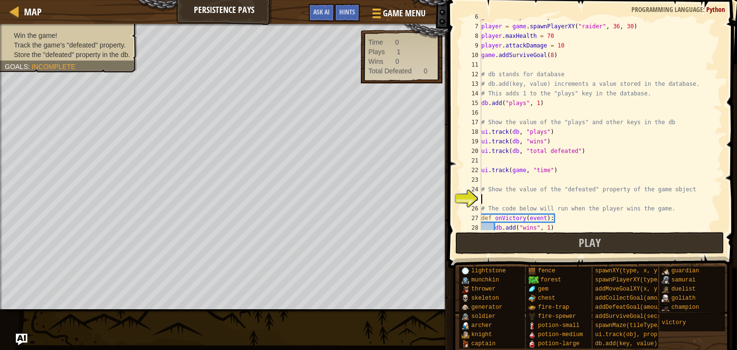
scroll to position [56, 0]
click at [503, 200] on div "generator . spawnDelay = 1 player = game . spawnPlayerXY ( "raider" , 36 , 30 )…" at bounding box center [600, 127] width 243 height 230
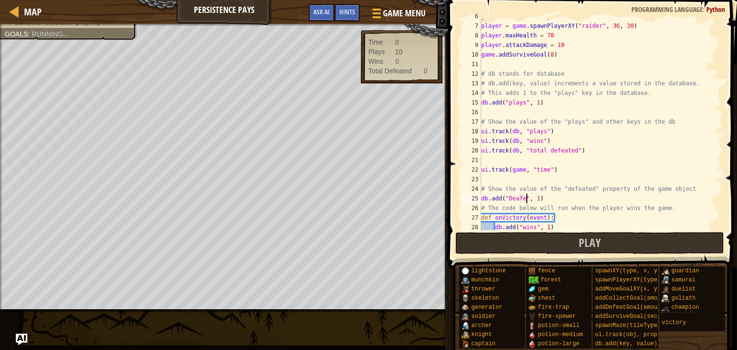
scroll to position [4, 4]
type textarea "db.add("Deafeted", 1)"
click at [576, 241] on button "Play" at bounding box center [589, 243] width 269 height 22
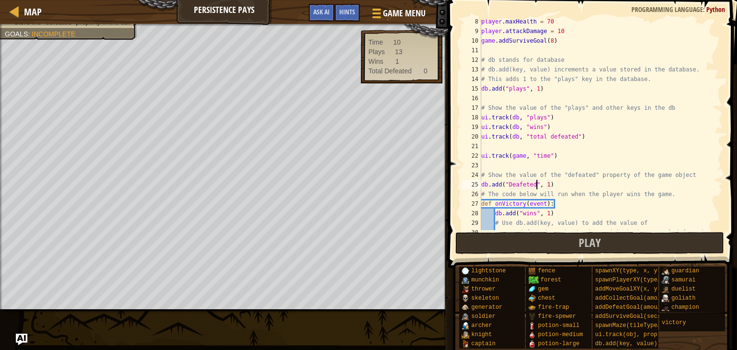
scroll to position [115, 0]
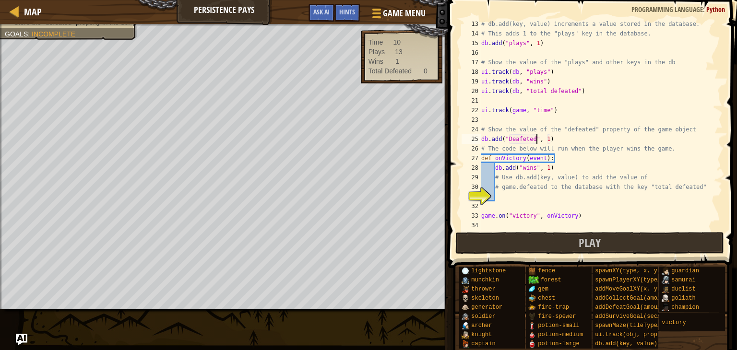
click at [516, 198] on div "# db.add(key, value) increments a value stored in the database. # This adds 1 t…" at bounding box center [600, 134] width 243 height 230
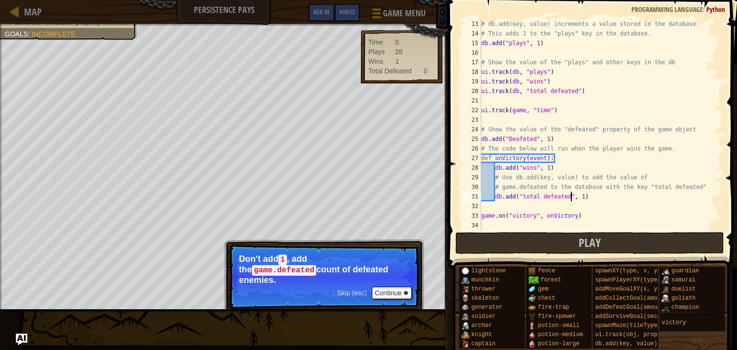
click at [585, 197] on div "# db.add(key, value) increments a value stored in the database. # This adds 1 t…" at bounding box center [600, 134] width 243 height 230
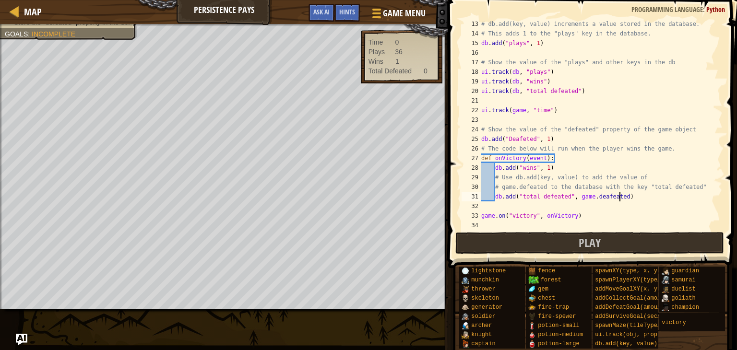
scroll to position [4, 12]
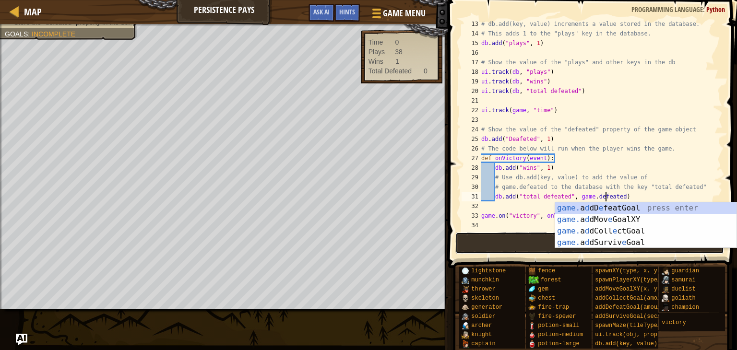
click at [527, 234] on button "Play" at bounding box center [589, 243] width 269 height 22
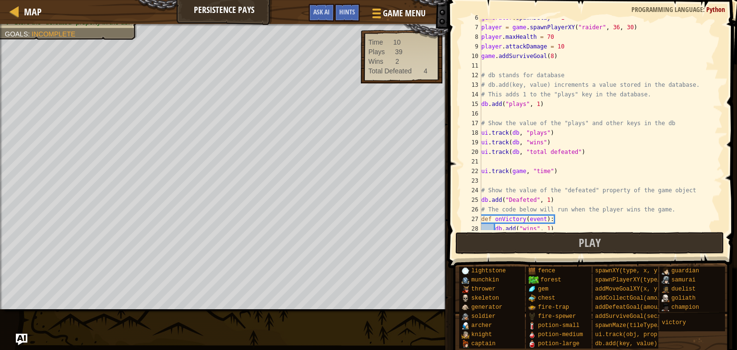
scroll to position [54, 0]
click at [606, 240] on button "Play" at bounding box center [589, 243] width 269 height 22
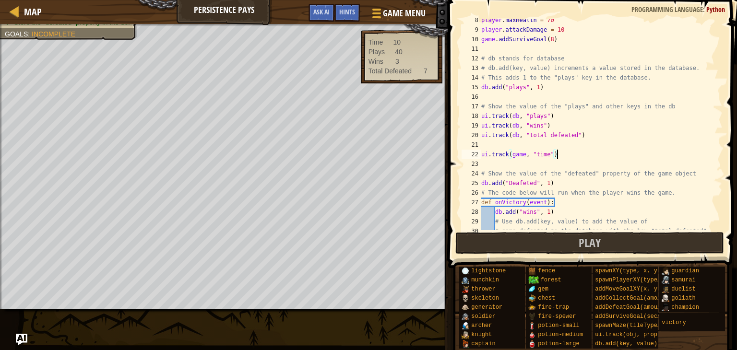
scroll to position [4, 6]
drag, startPoint x: 560, startPoint y: 154, endPoint x: 481, endPoint y: 156, distance: 79.7
click at [481, 156] on div "ui.track(game, "time") 8 9 10 11 12 13 14 15 16 17 18 19 20 21 22 23 24 25 26 2…" at bounding box center [591, 124] width 263 height 211
drag, startPoint x: 557, startPoint y: 182, endPoint x: 478, endPoint y: 186, distance: 78.3
click at [478, 186] on div "ui.track(game, "time") 8 9 10 11 12 13 14 15 16 17 18 19 20 21 22 23 24 25 26 2…" at bounding box center [591, 124] width 263 height 211
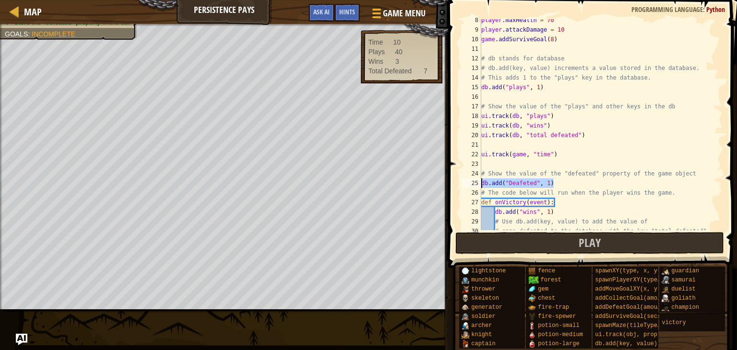
scroll to position [4, 5]
paste textarea "ui.track(game, "time""
click at [551, 182] on div "player . maxHealth = 70 player . attackDamage = 10 game . addSurviveGoal ( 8 ) …" at bounding box center [600, 130] width 243 height 230
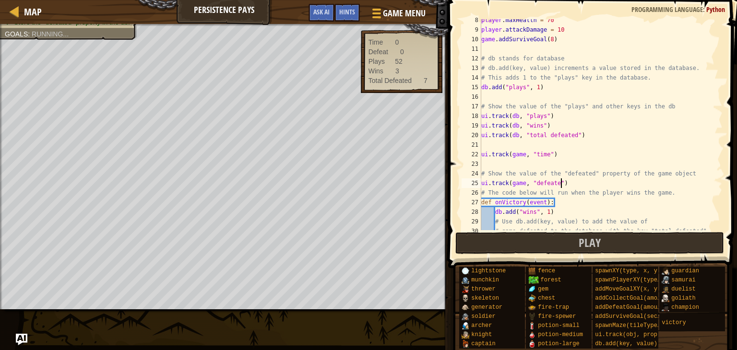
type textarea "ui.track(game, "defeated")"
click at [586, 248] on span "Play" at bounding box center [590, 242] width 22 height 15
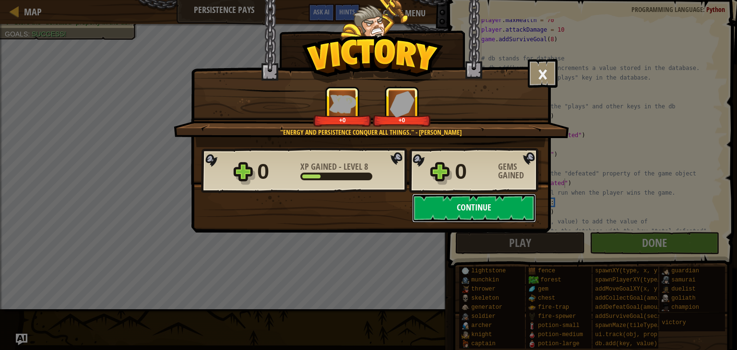
click at [513, 215] on button "Continue" at bounding box center [474, 208] width 124 height 29
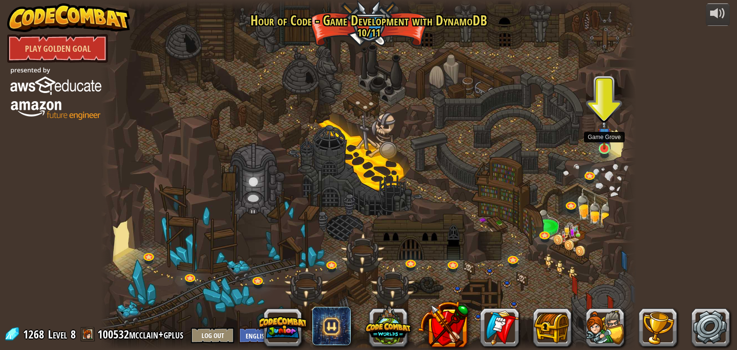
click at [604, 149] on img at bounding box center [604, 134] width 13 height 31
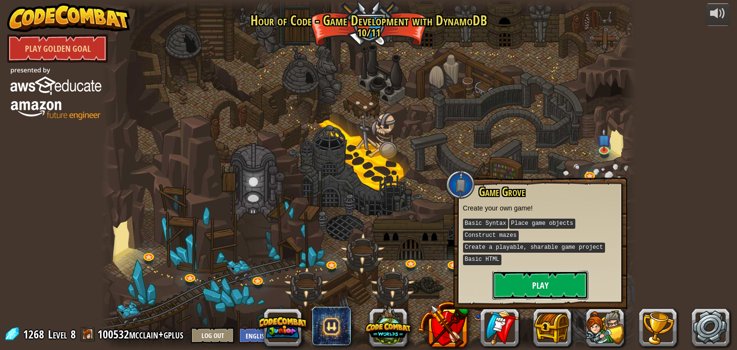
click at [536, 286] on button "Play" at bounding box center [540, 285] width 96 height 29
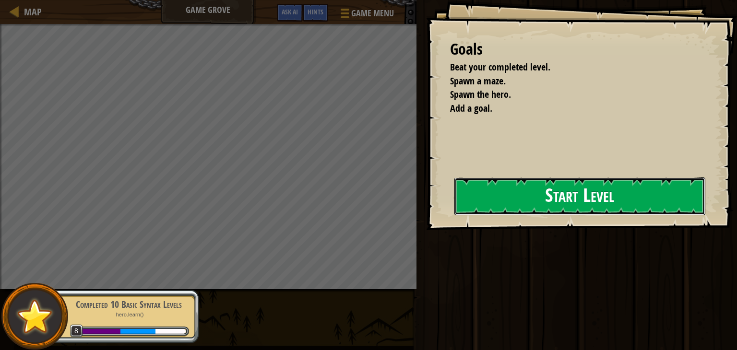
click at [559, 186] on button "Start Level" at bounding box center [579, 197] width 251 height 38
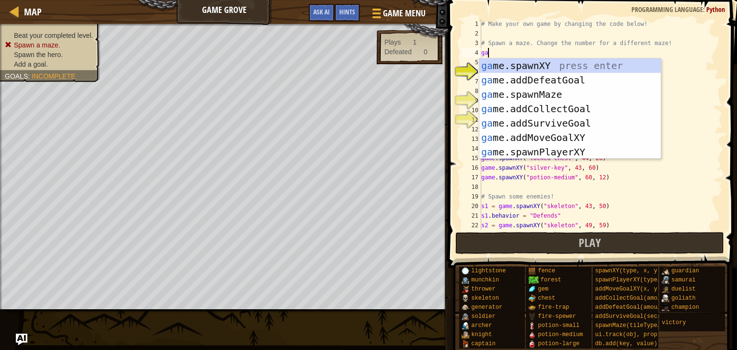
scroll to position [4, 0]
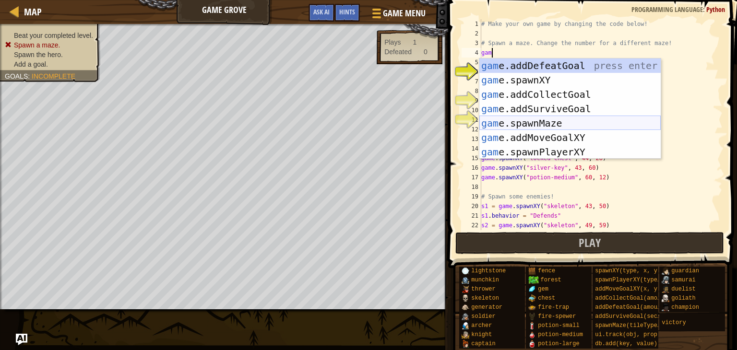
click at [546, 123] on div "gam e.addDefeatGoal press enter gam e.spawnXY press enter gam e.addCollectGoal …" at bounding box center [569, 124] width 181 height 130
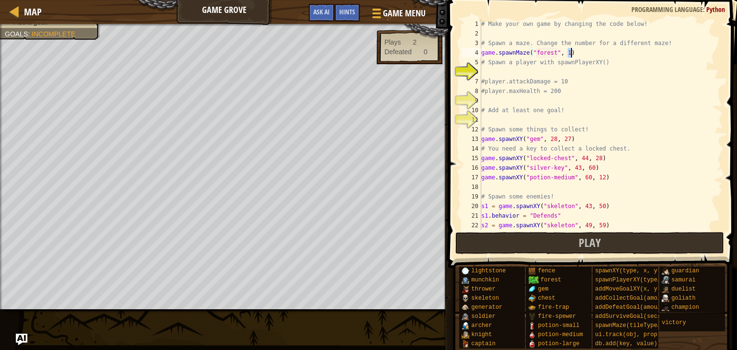
type textarea "game.spawnMaze("forest", 5)"
click at [508, 71] on div "# Make your own game by changing the code below! # Spawn a maze. Change the num…" at bounding box center [600, 134] width 243 height 230
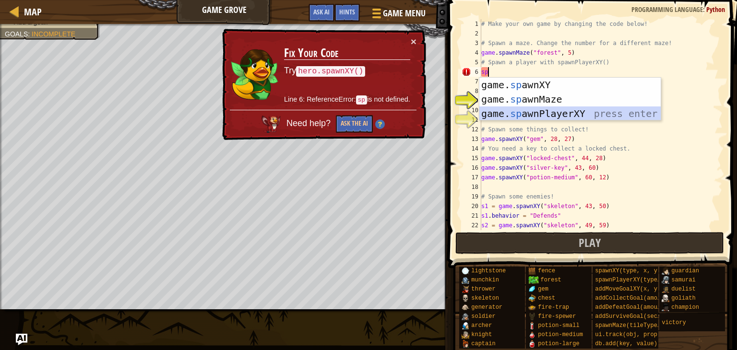
click at [548, 114] on div "game. sp awnXY press enter game. sp awnMaze press enter game. sp awnPlayerXY pr…" at bounding box center [569, 114] width 181 height 72
type textarea "player = game.spawnPlayerXY("captain", 36, 30)"
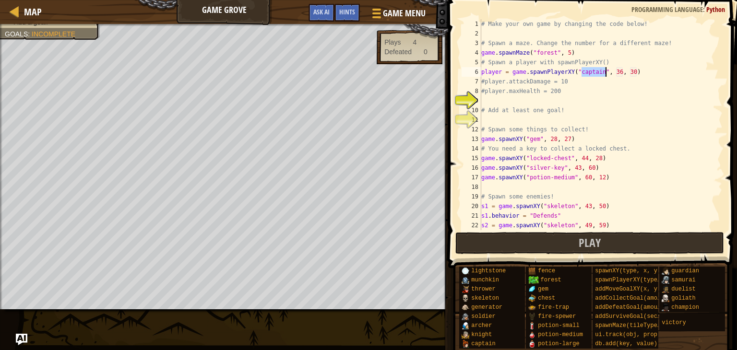
click at [514, 100] on div "# Make your own game by changing the code below! # Spawn a maze. Change the num…" at bounding box center [600, 134] width 243 height 230
click at [539, 121] on div "# Make your own game by changing the code below! # Spawn a maze. Change the num…" at bounding box center [600, 134] width 243 height 230
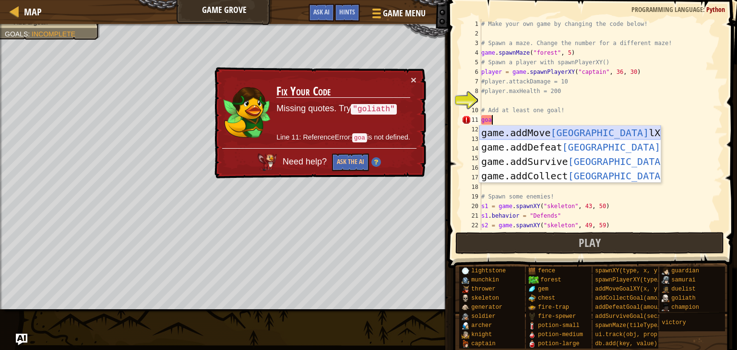
click at [580, 132] on div "game.addMove Goa lXY press enter game.addDefeat Goa l press enter game.addSurvi…" at bounding box center [569, 169] width 181 height 86
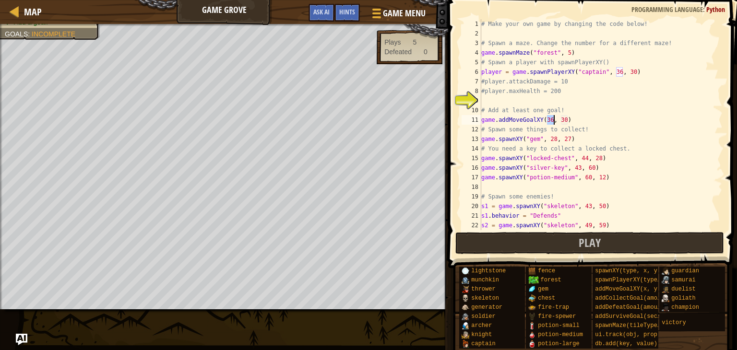
click at [568, 118] on div "# Make your own game by changing the code below! # Spawn a maze. Change the num…" at bounding box center [600, 134] width 243 height 230
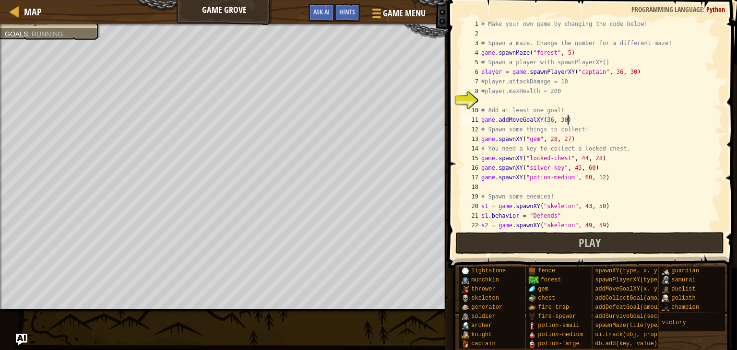
scroll to position [4, 7]
click at [554, 119] on div "# Make your own game by changing the code below! # Spawn a maze. Change the num…" at bounding box center [600, 134] width 243 height 230
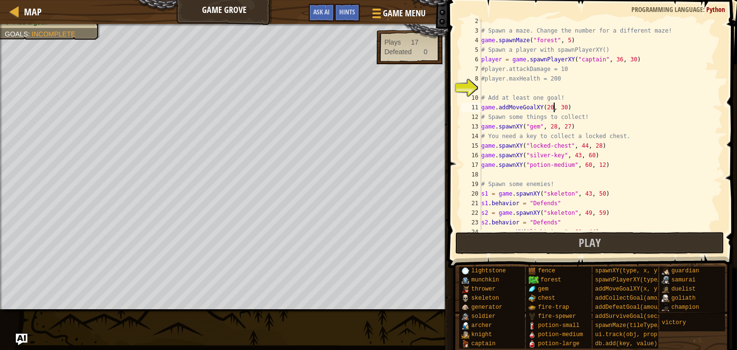
scroll to position [11, 0]
click at [596, 156] on div "# Spawn a maze. Change the number for a different maze! game . spawnMaze ( "for…" at bounding box center [600, 133] width 243 height 230
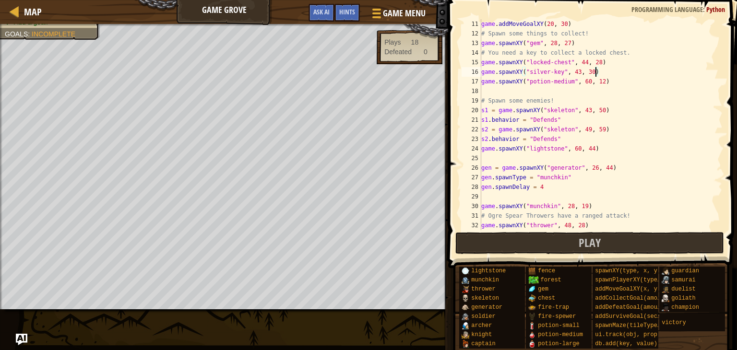
scroll to position [230, 0]
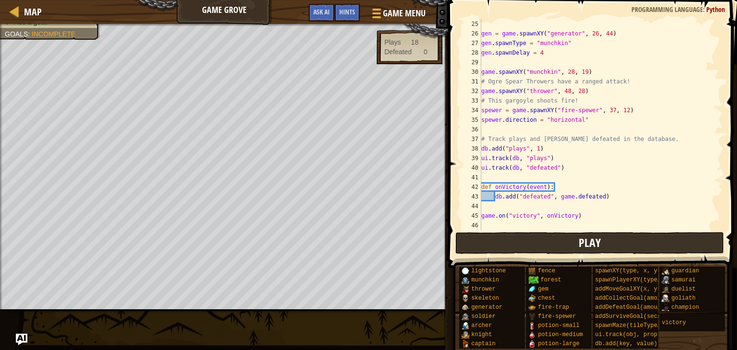
type textarea "game.spawnXY("silver-key", 43, 30)"
click at [570, 237] on button "Play" at bounding box center [589, 243] width 269 height 22
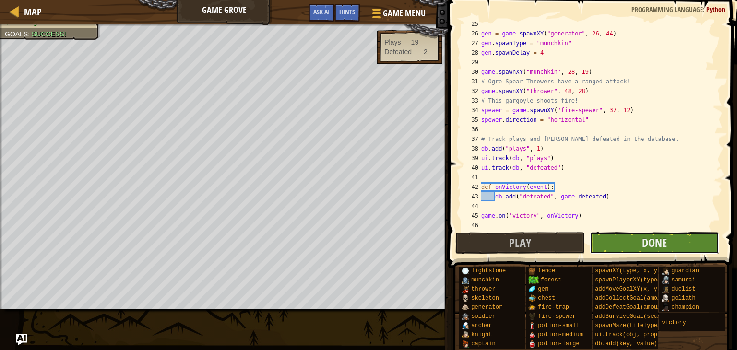
click at [615, 241] on button "Done" at bounding box center [655, 243] width 130 height 22
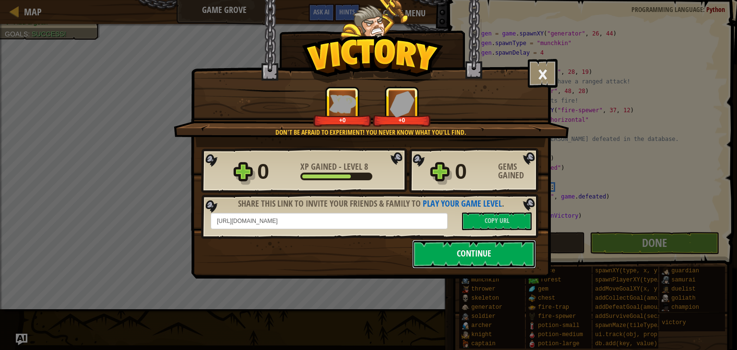
click at [463, 259] on button "Continue" at bounding box center [474, 254] width 124 height 29
